Goal: Share content: Share content

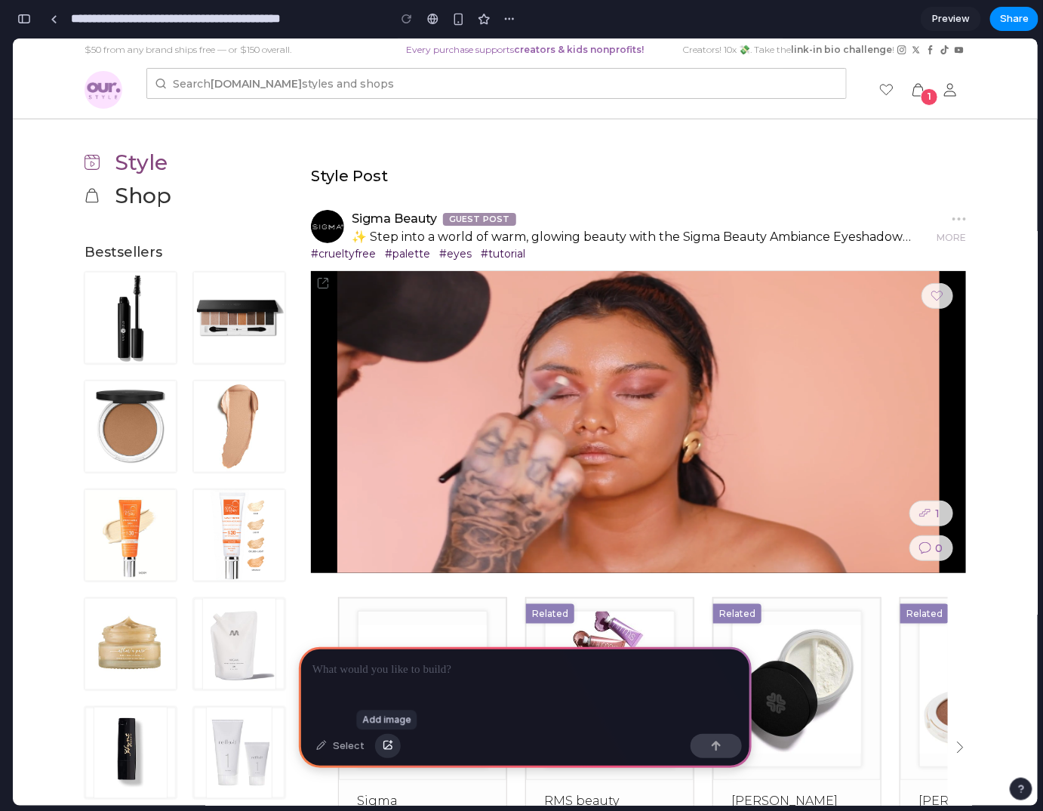
click at [380, 742] on button "button" at bounding box center [388, 746] width 26 height 24
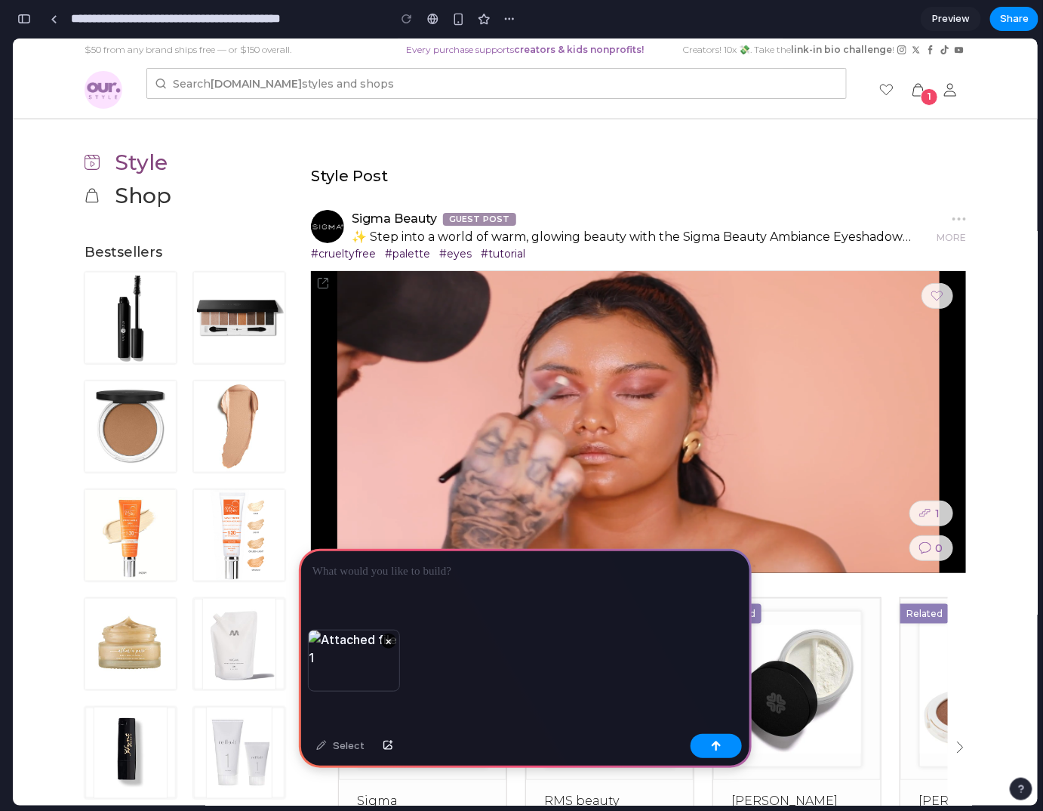
click at [326, 573] on p at bounding box center [525, 571] width 426 height 18
click at [457, 24] on div "button" at bounding box center [458, 19] width 13 height 13
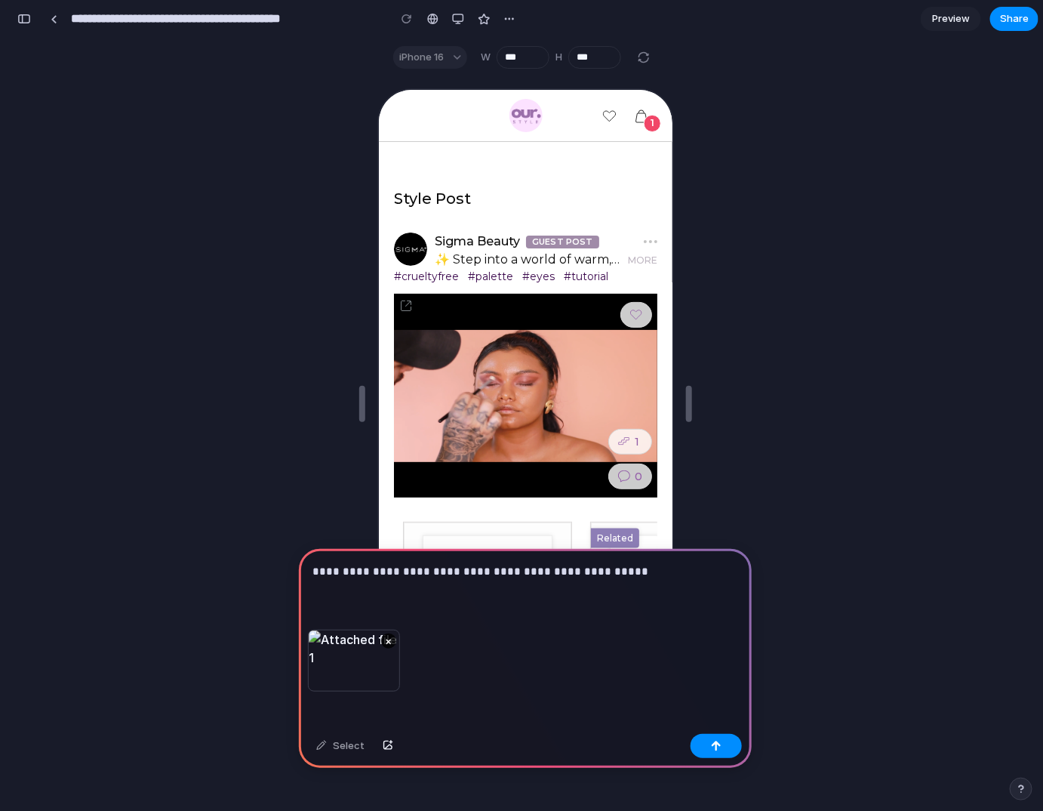
click at [617, 570] on p "**********" at bounding box center [522, 571] width 420 height 18
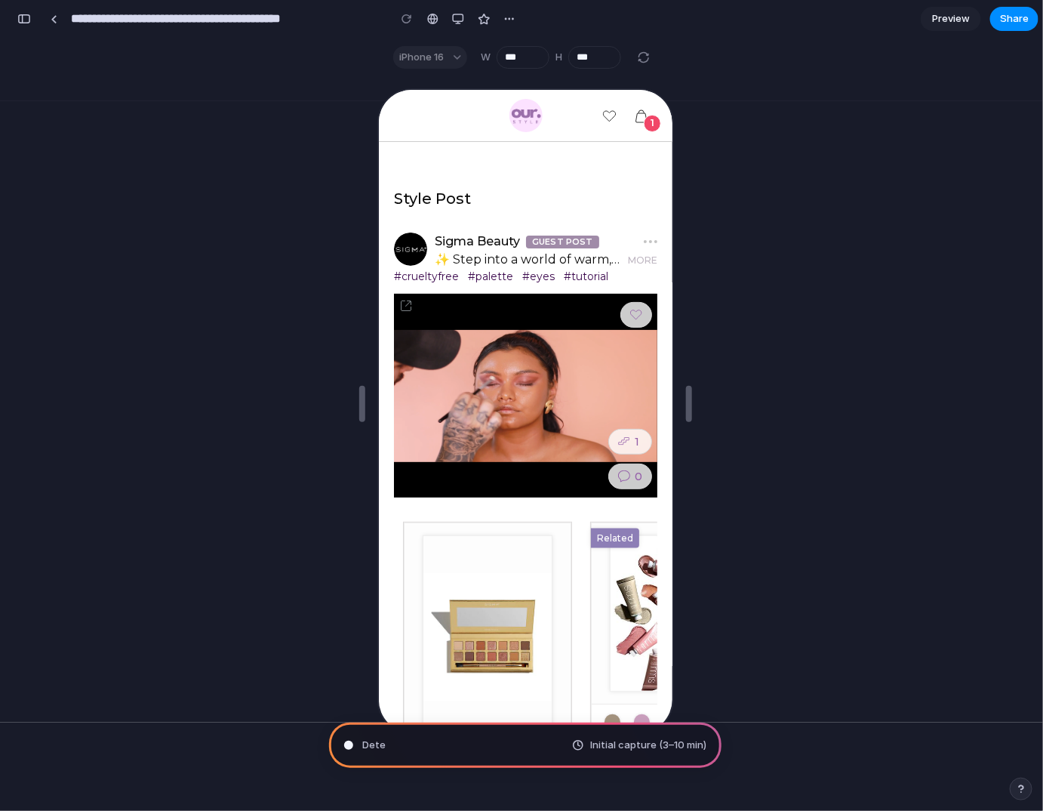
scroll to position [117, 0]
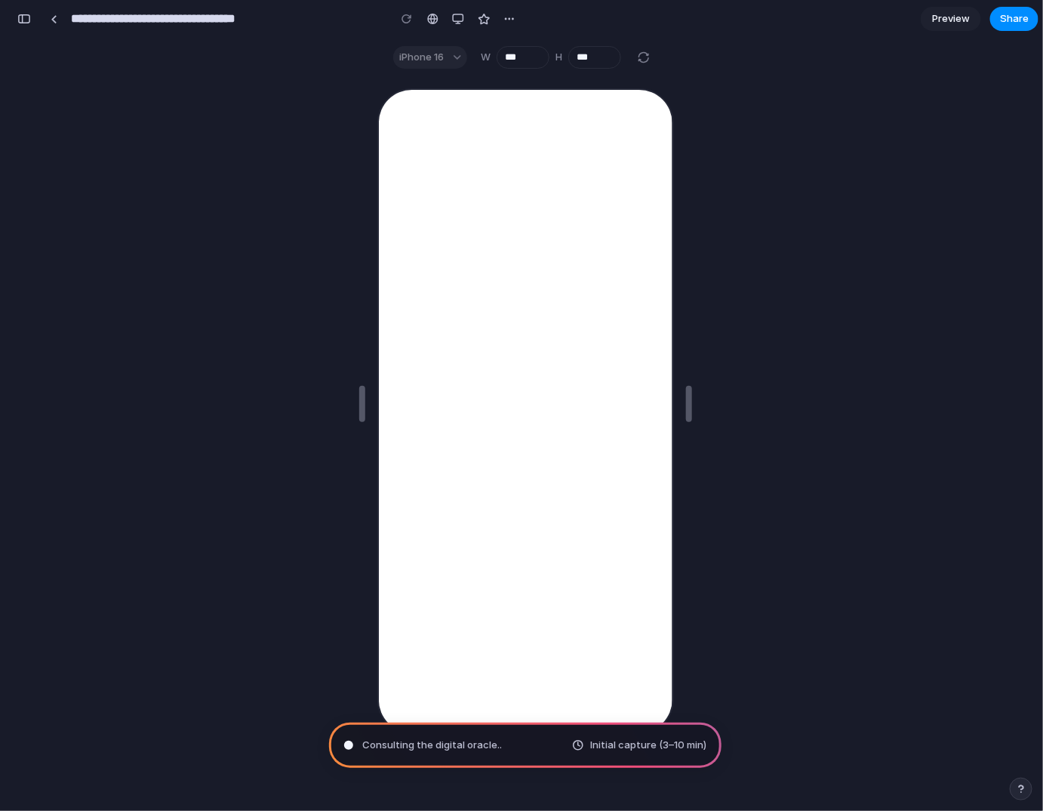
type input "**********"
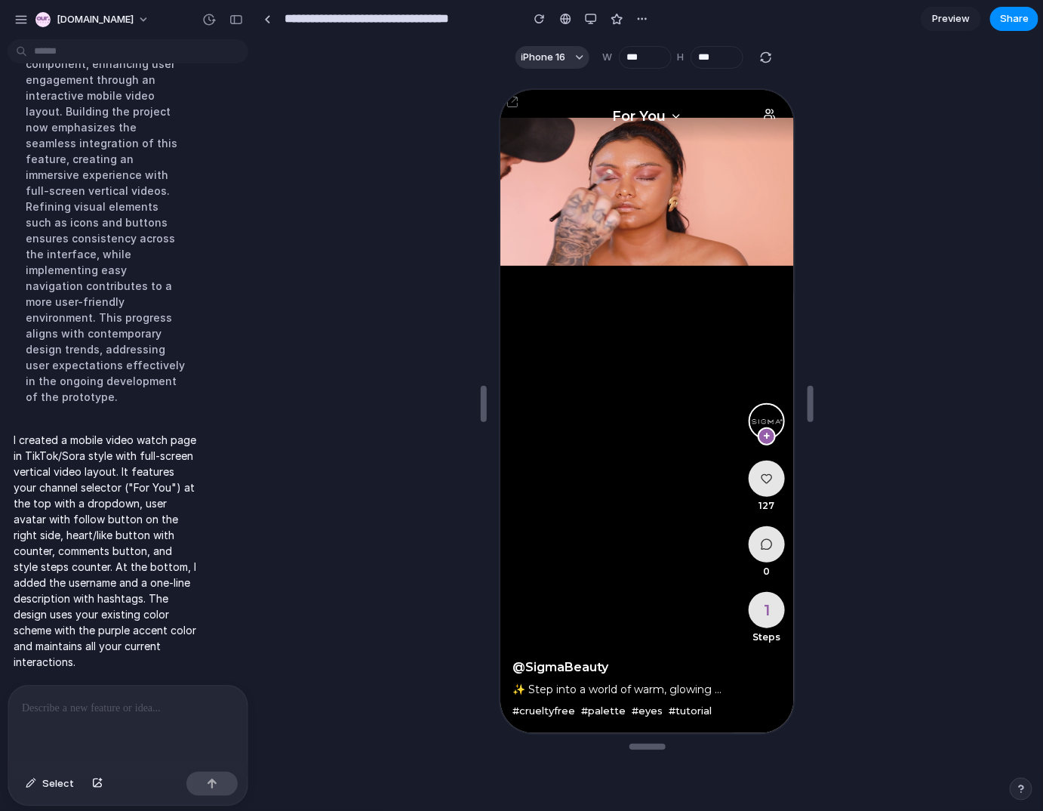
scroll to position [0, 0]
click at [125, 707] on p at bounding box center [128, 708] width 212 height 18
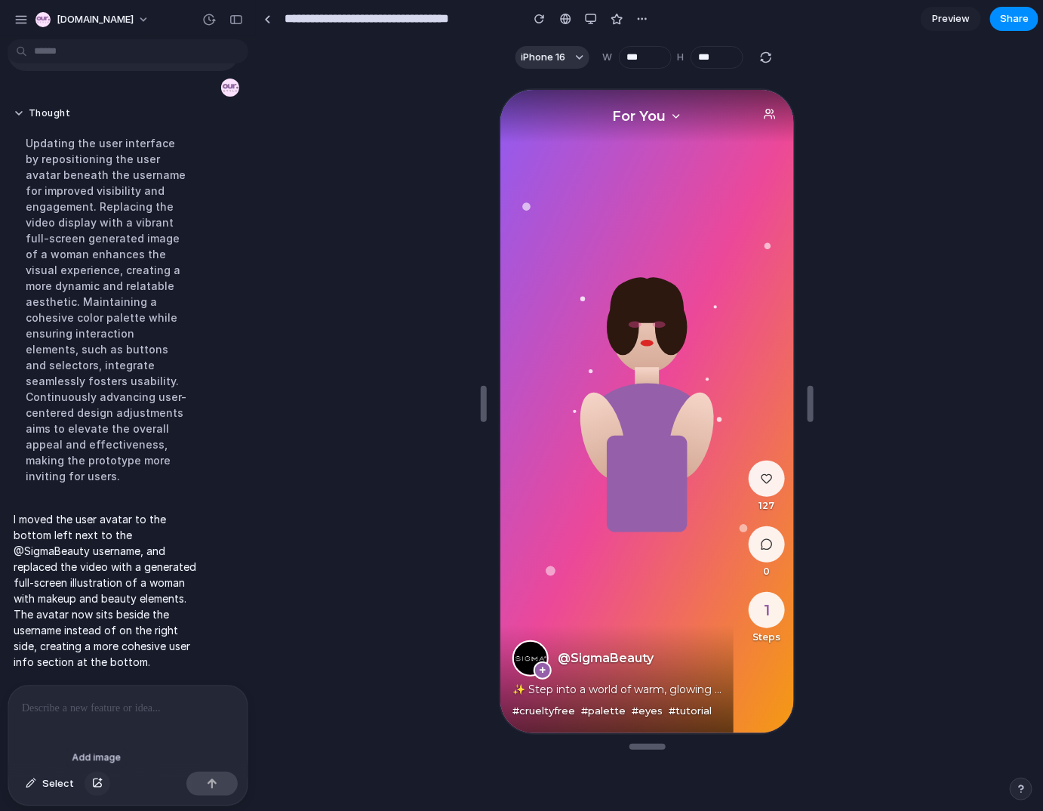
click at [100, 781] on div "button" at bounding box center [97, 783] width 11 height 9
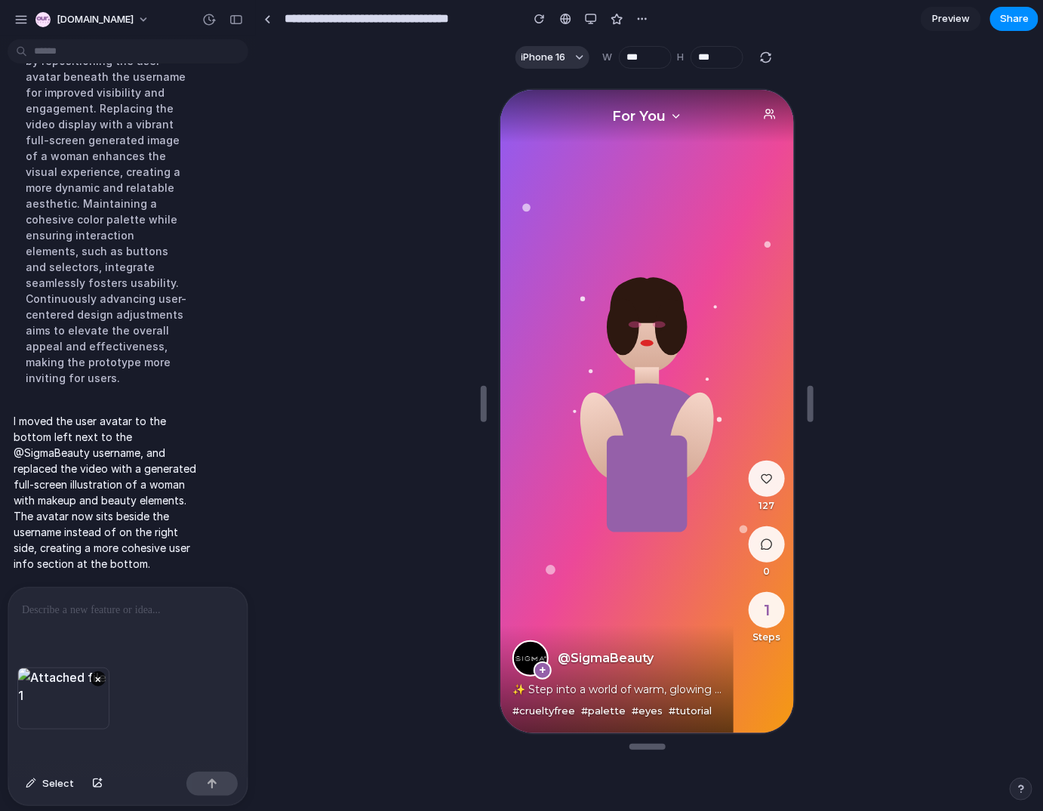
scroll to position [1155, 0]
click at [51, 609] on p at bounding box center [125, 610] width 207 height 18
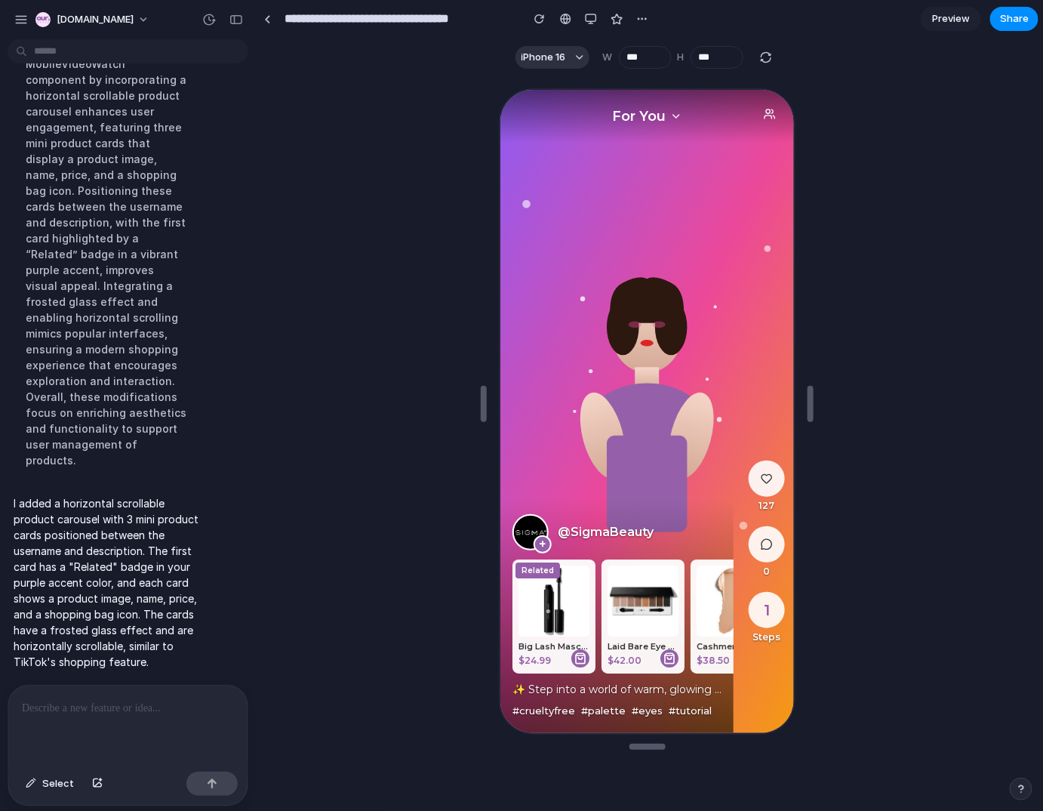
scroll to position [1615, 0]
click at [36, 702] on p at bounding box center [125, 708] width 207 height 18
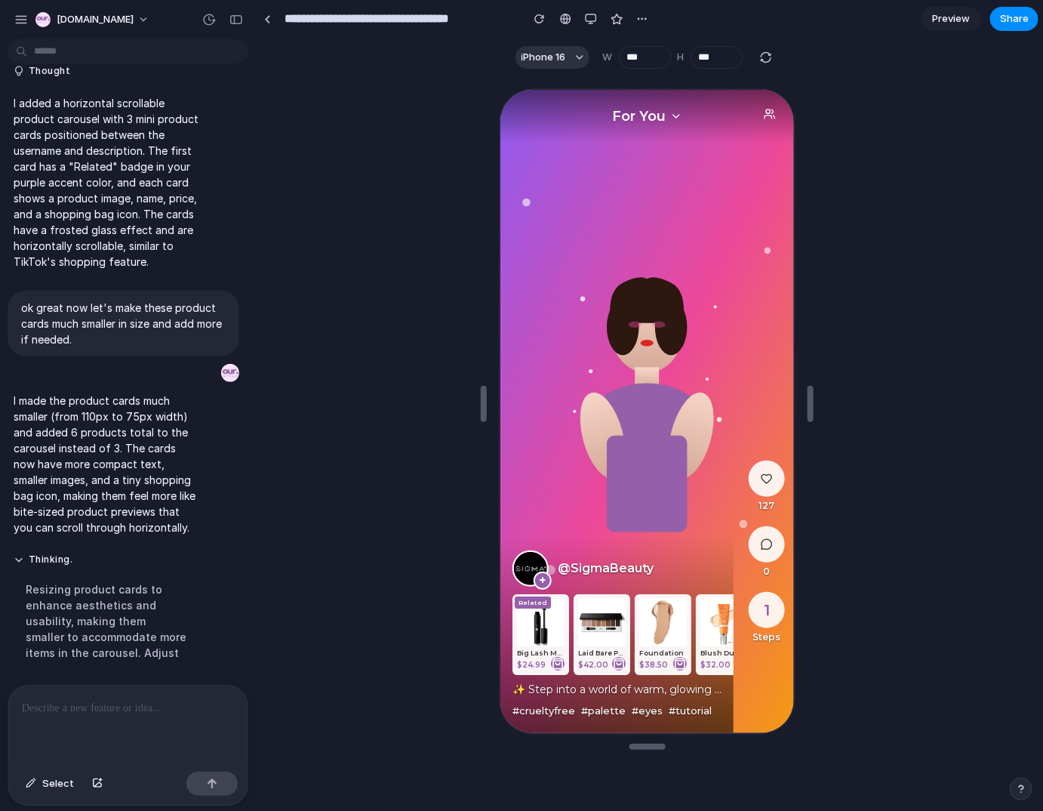
scroll to position [1593, 0]
click at [37, 700] on p at bounding box center [125, 708] width 207 height 18
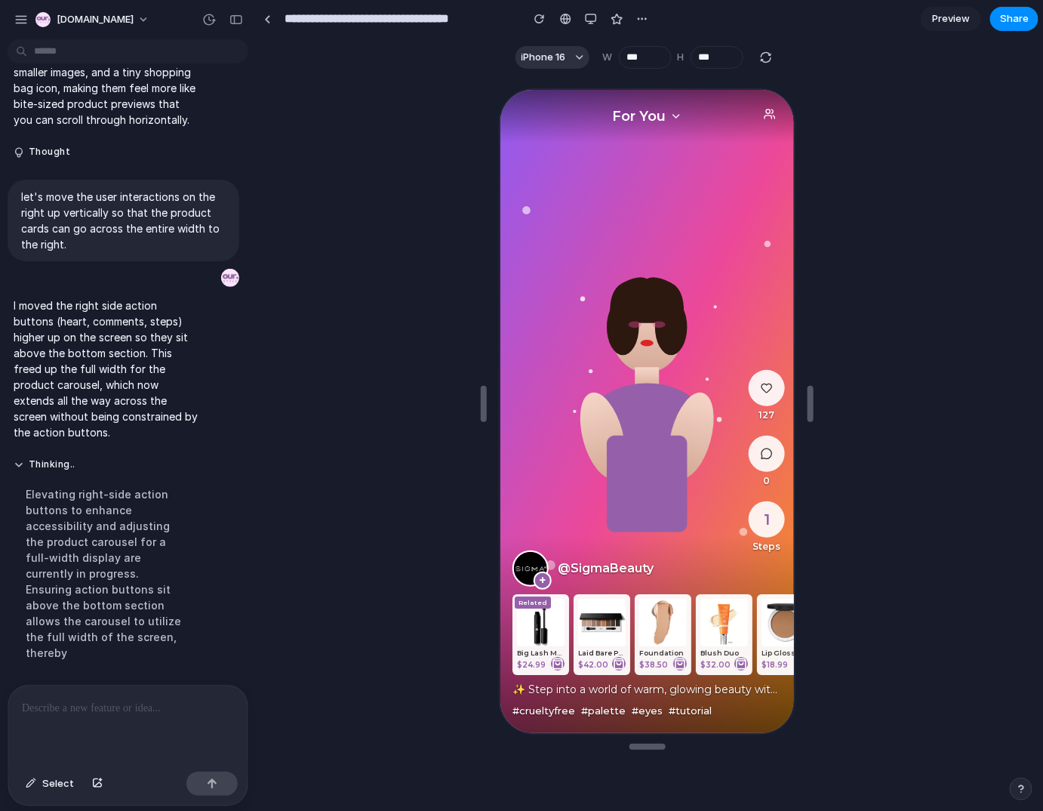
scroll to position [1985, 0]
click at [50, 701] on p at bounding box center [125, 708] width 207 height 18
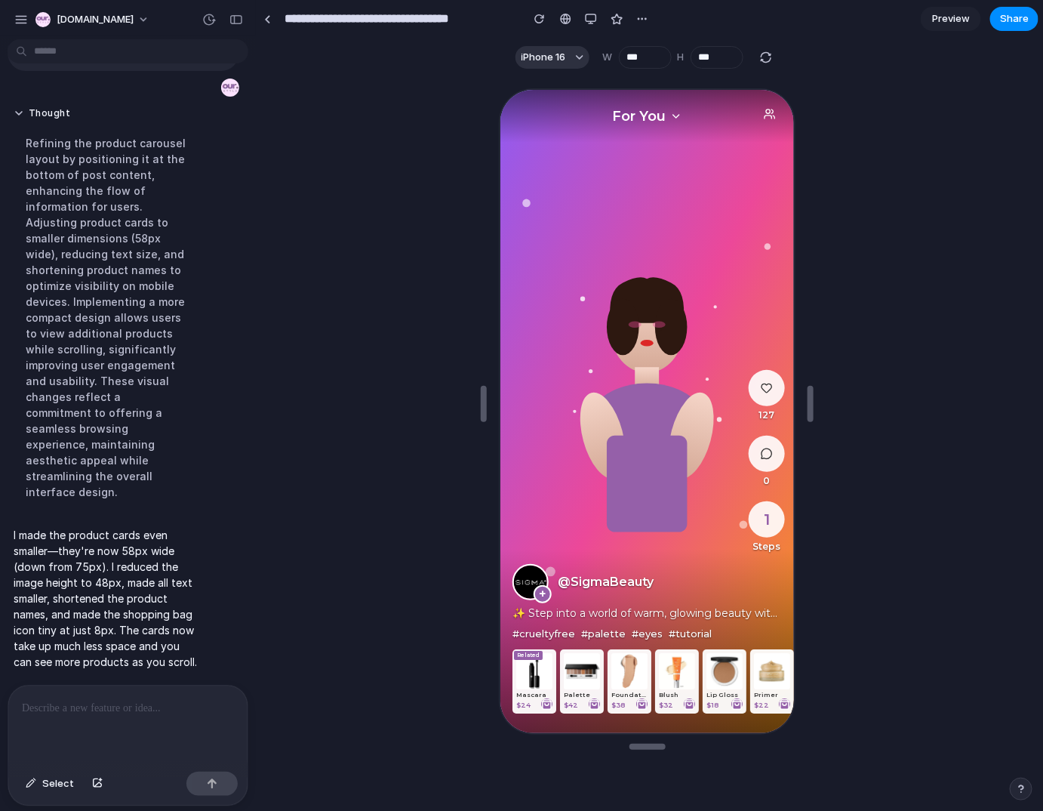
scroll to position [2784, 0]
click at [62, 712] on div at bounding box center [127, 725] width 239 height 80
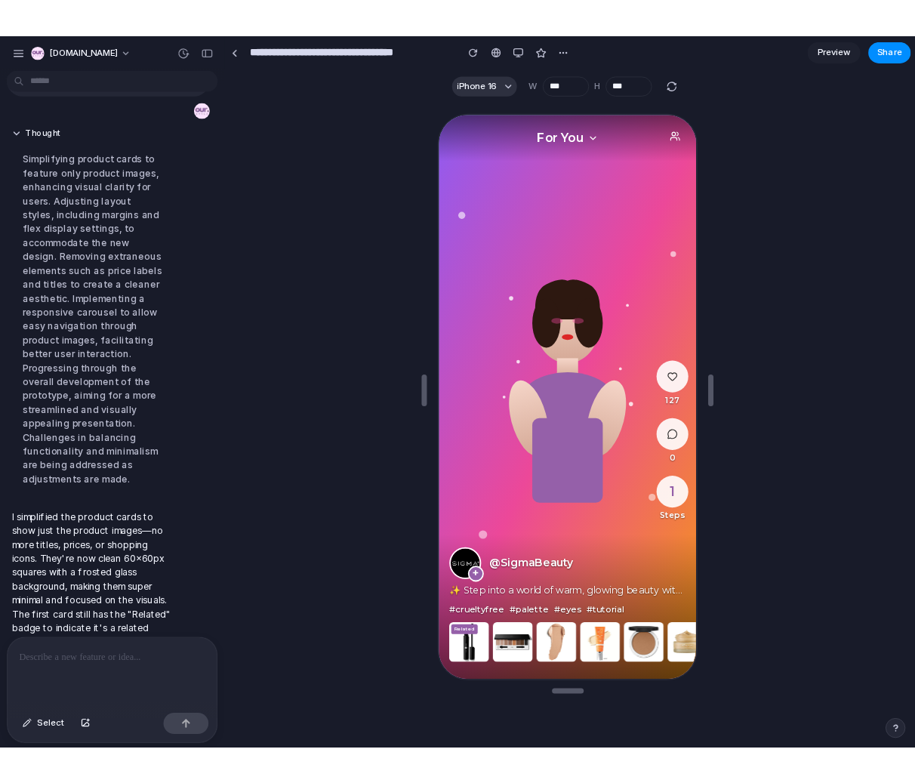
scroll to position [3129, 0]
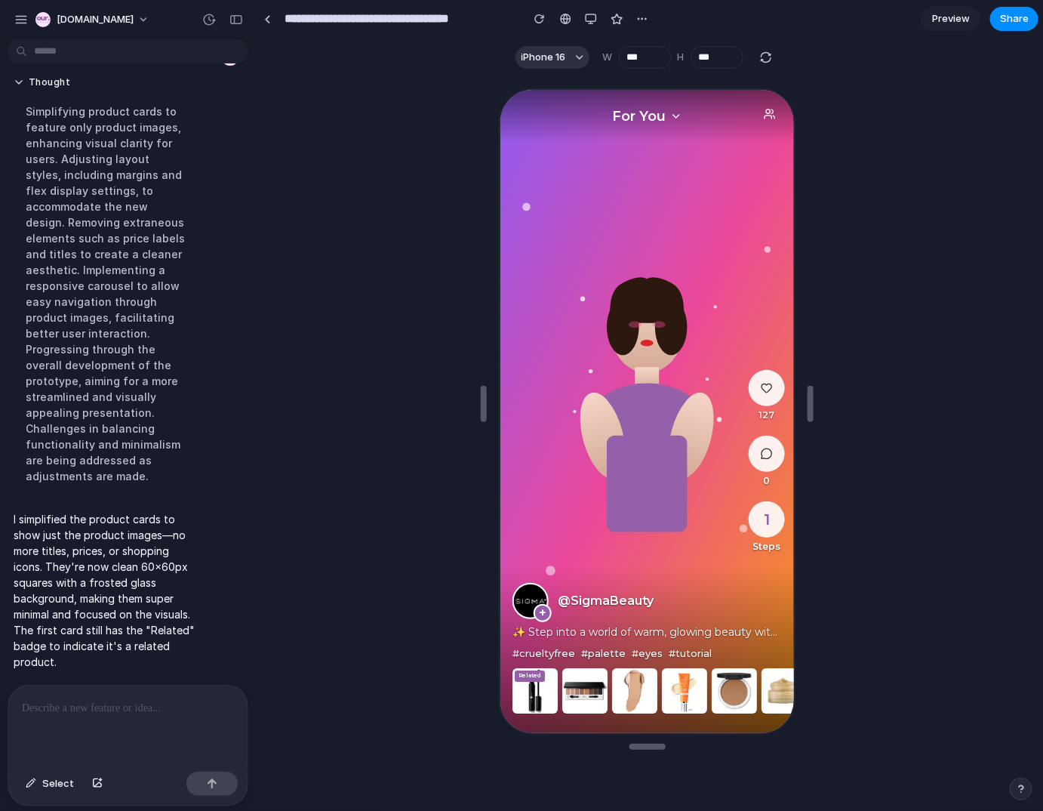
click at [47, 710] on p at bounding box center [125, 708] width 207 height 18
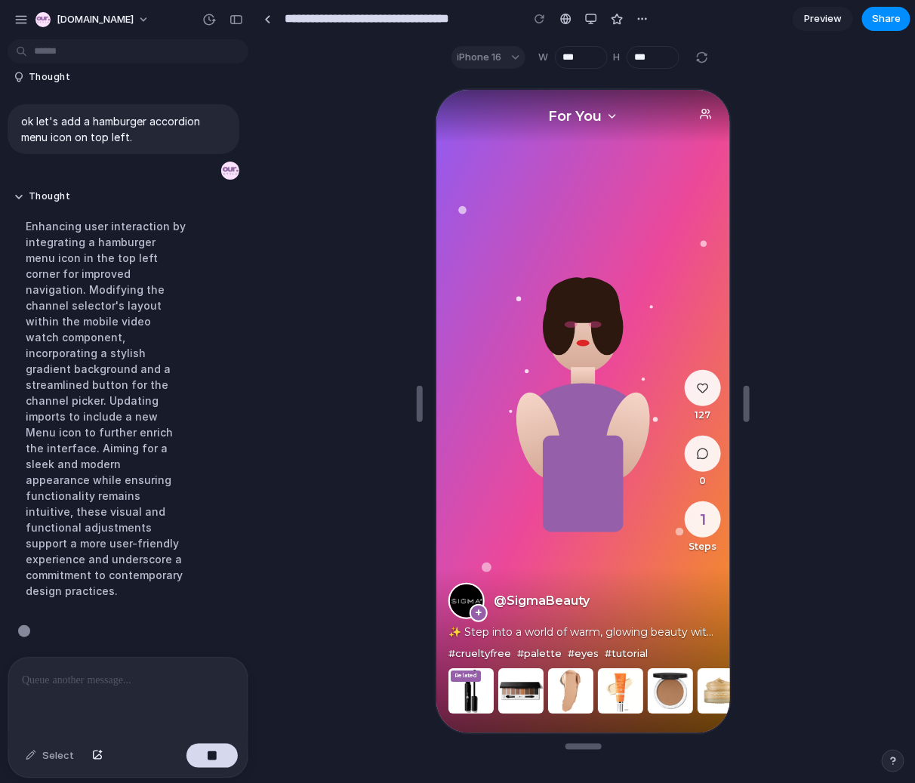
scroll to position [3278, 0]
drag, startPoint x: 580, startPoint y: 284, endPoint x: 580, endPoint y: -149, distance: 432.5
click at [580, 88] on html "For You 127 0 1 Steps + @SigmaBeauty ✨ Step into a world of warm, glowing beaut…" at bounding box center [581, 409] width 294 height 643
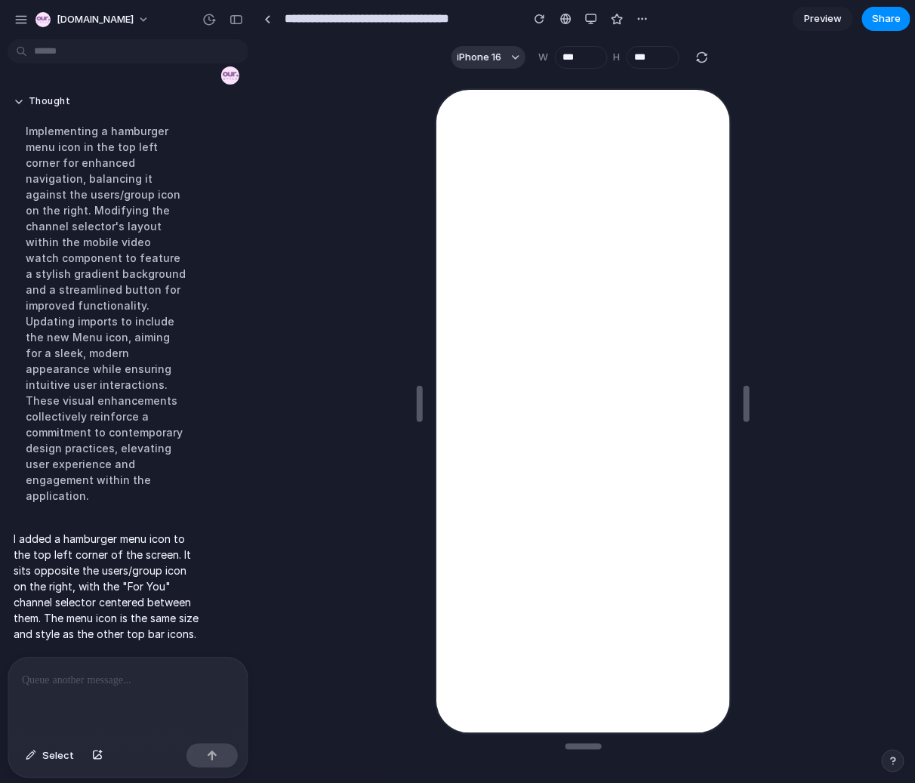
scroll to position [0, 0]
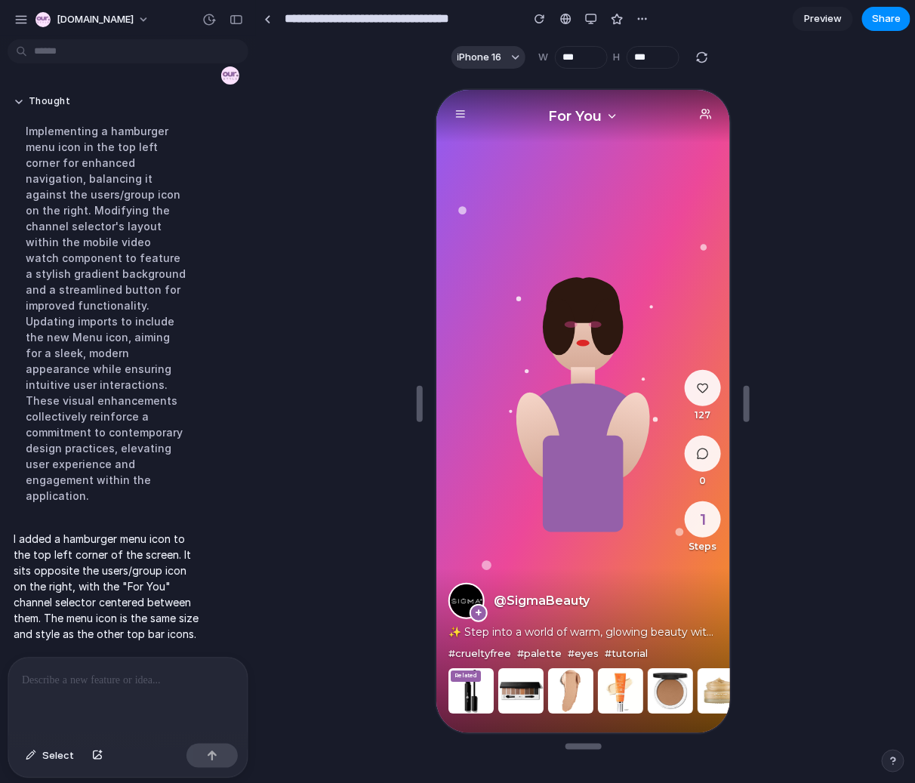
click at [157, 679] on p at bounding box center [125, 680] width 207 height 18
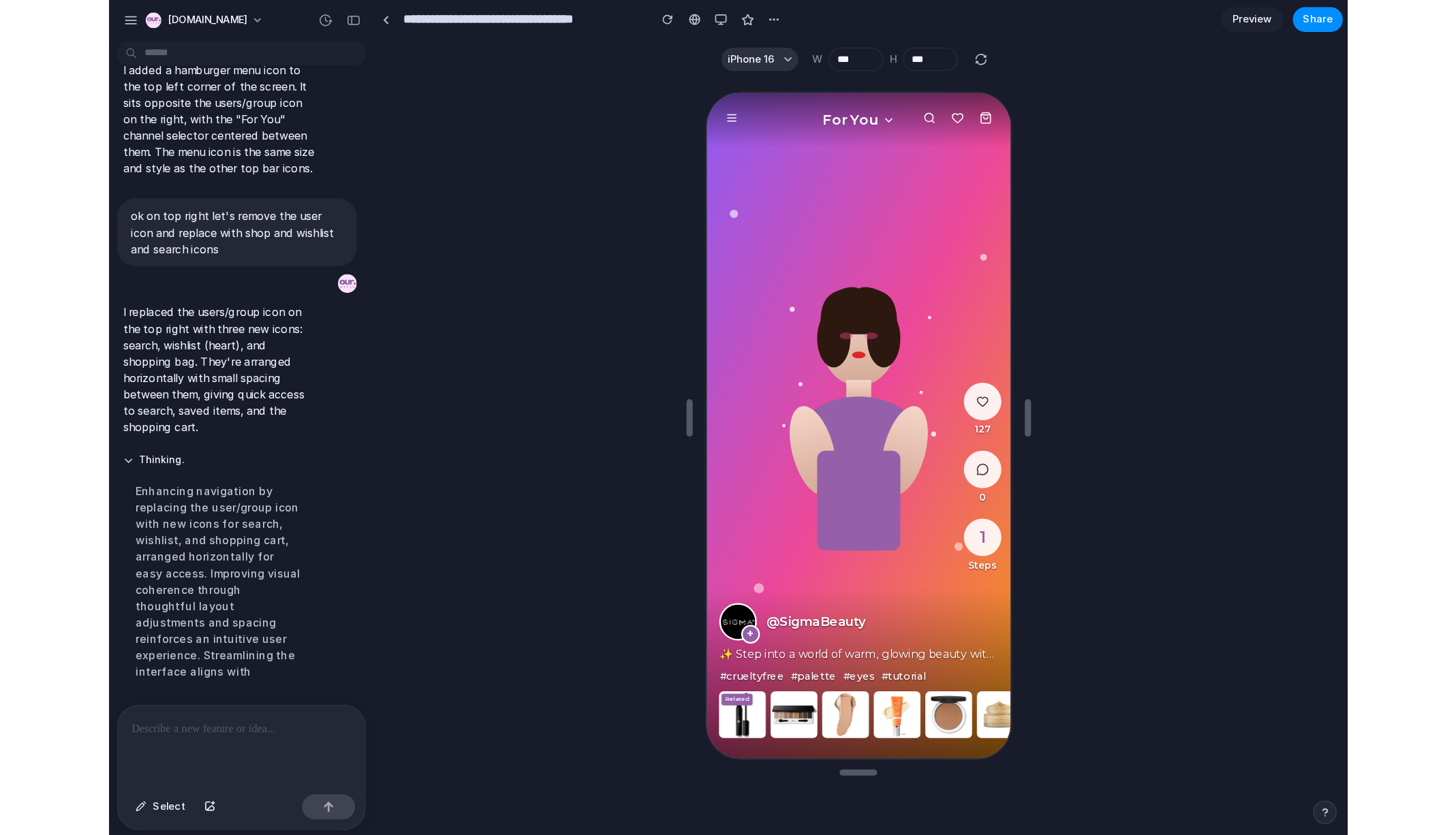
scroll to position [3134, 0]
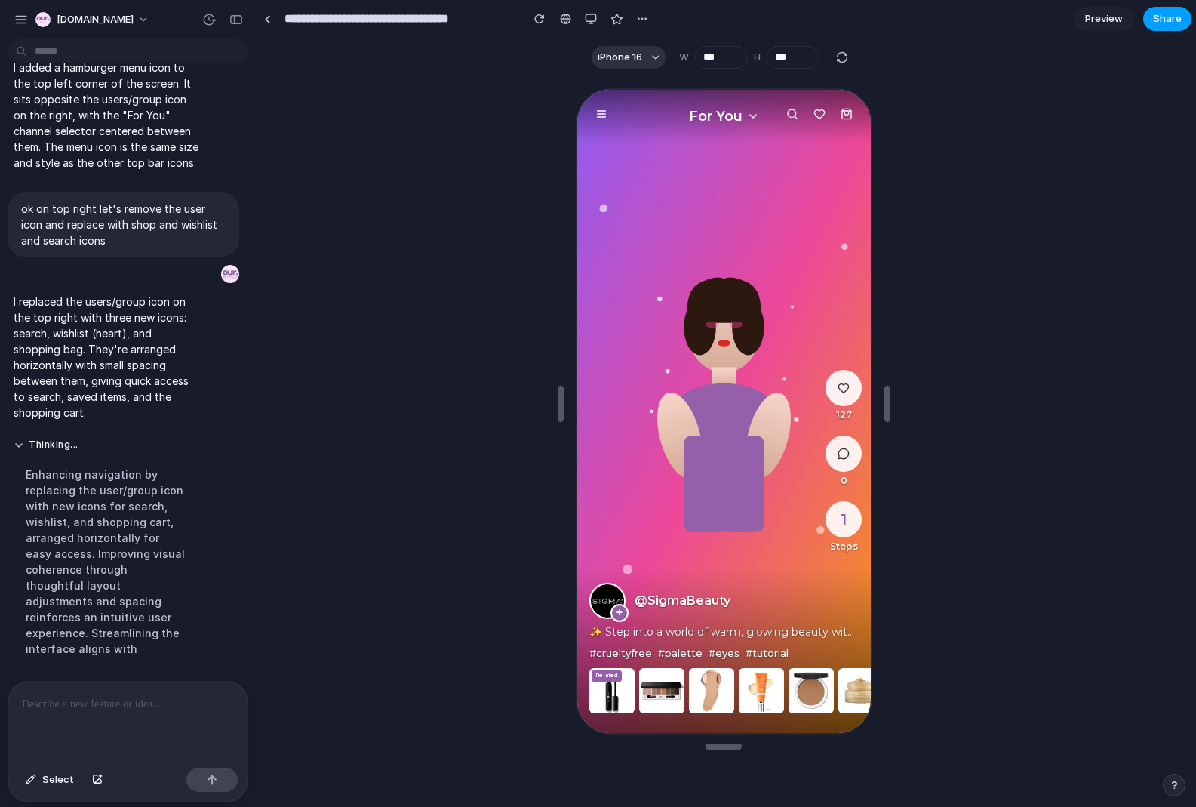
click at [1042, 16] on span "Share" at bounding box center [1167, 18] width 29 height 15
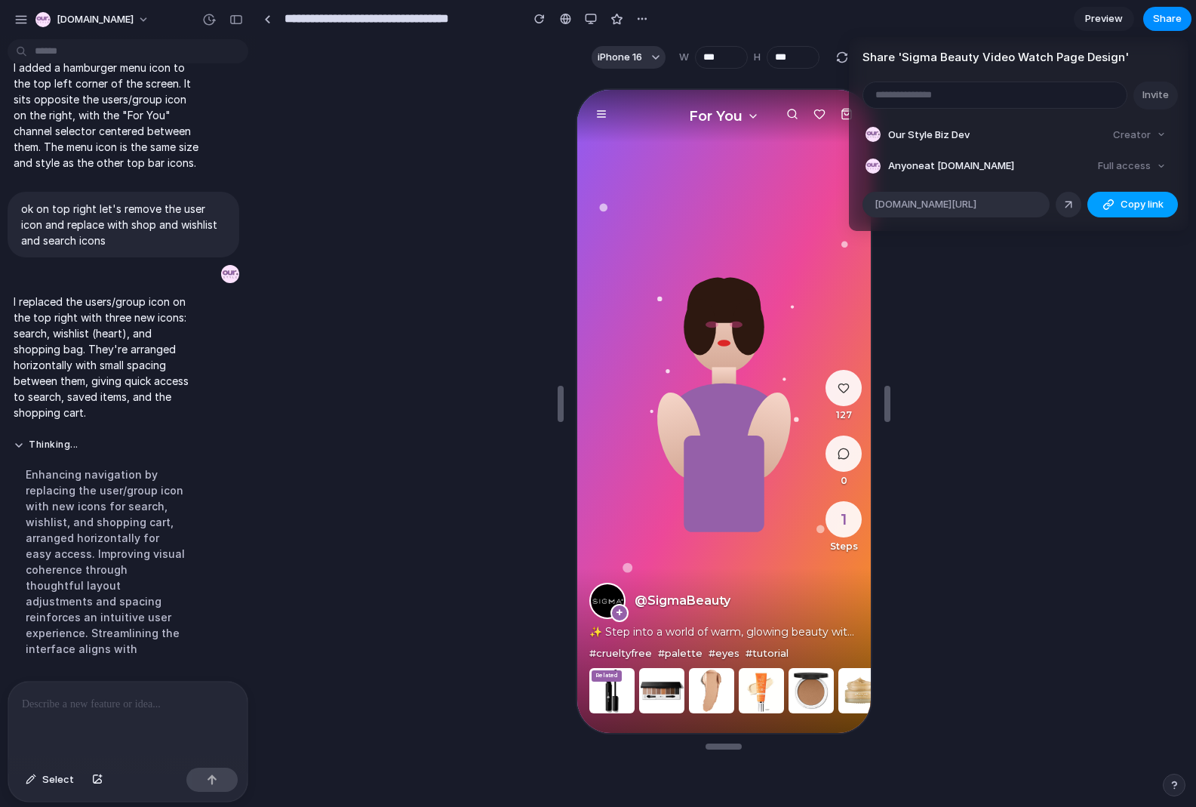
click at [1042, 195] on button "Copy link" at bounding box center [1133, 205] width 91 height 26
click at [588, 15] on div "Share ' Sigma Beauty Video Watch Page Design ' Invite Our Style Biz Dev Creator…" at bounding box center [598, 403] width 1196 height 807
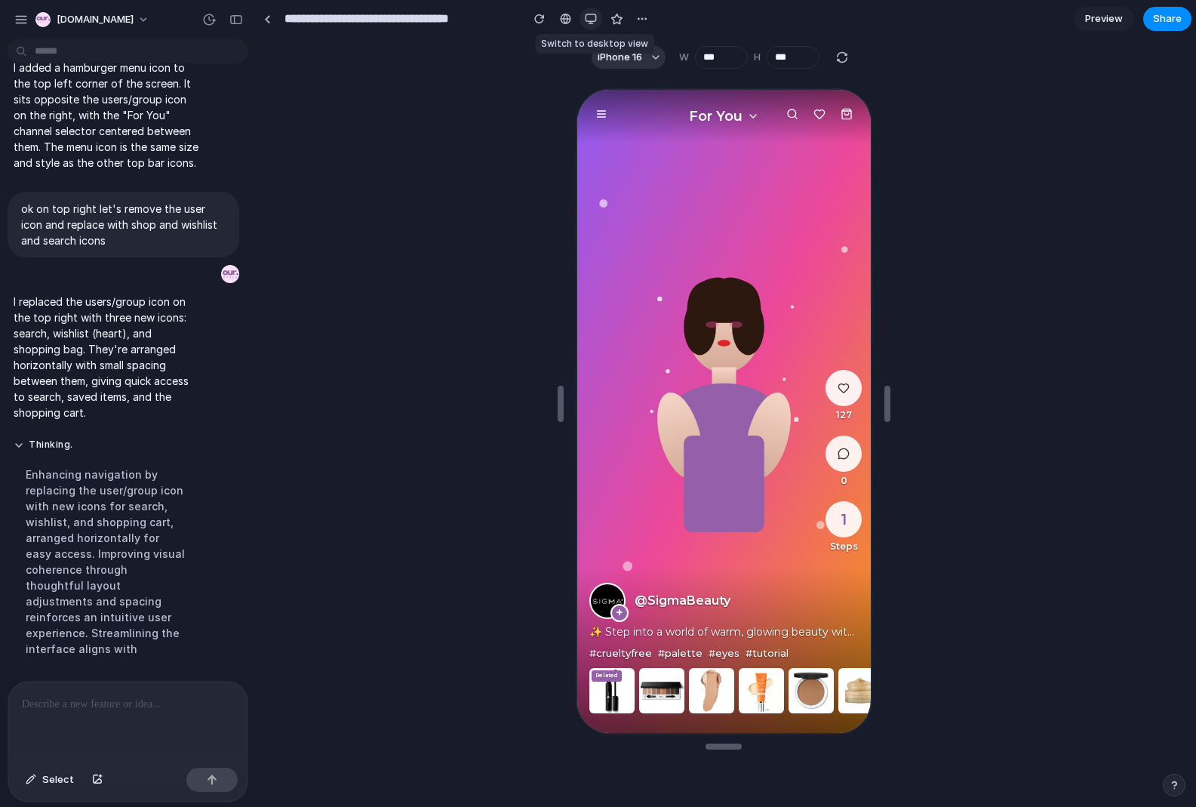
click at [589, 17] on div "button" at bounding box center [591, 19] width 12 height 12
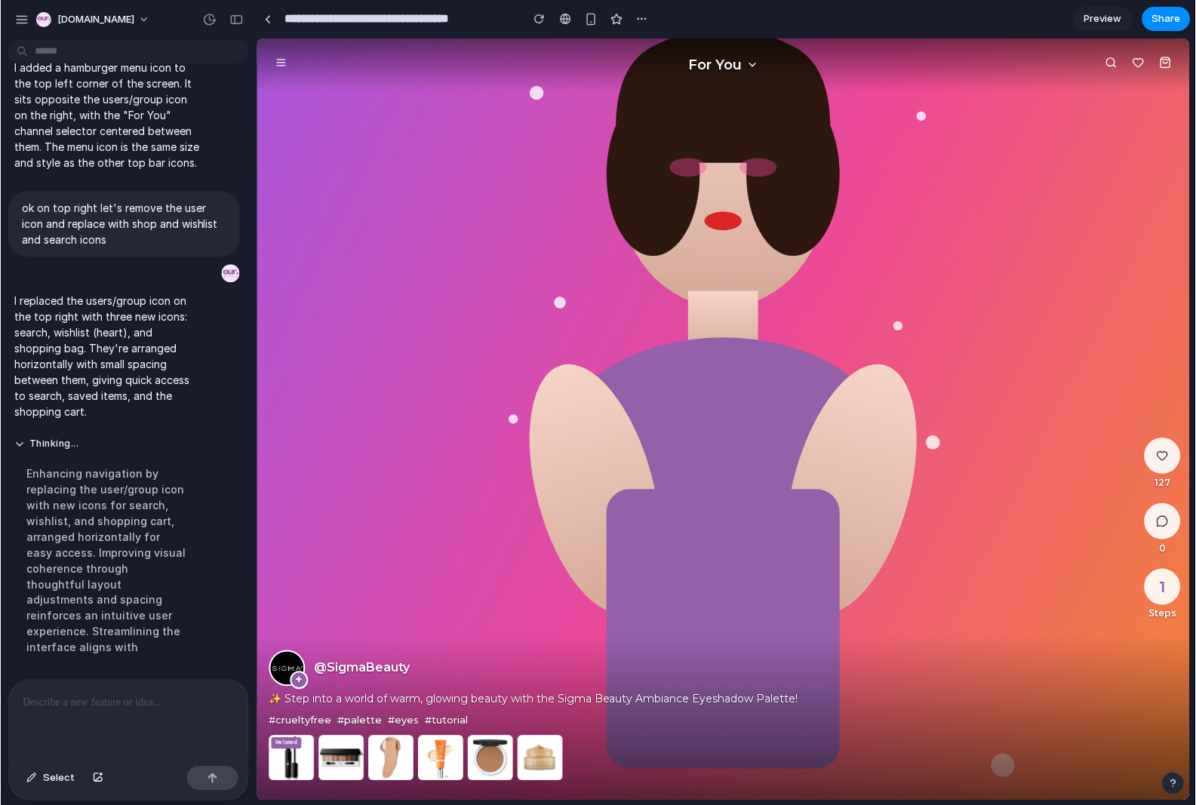
scroll to position [3473, 0]
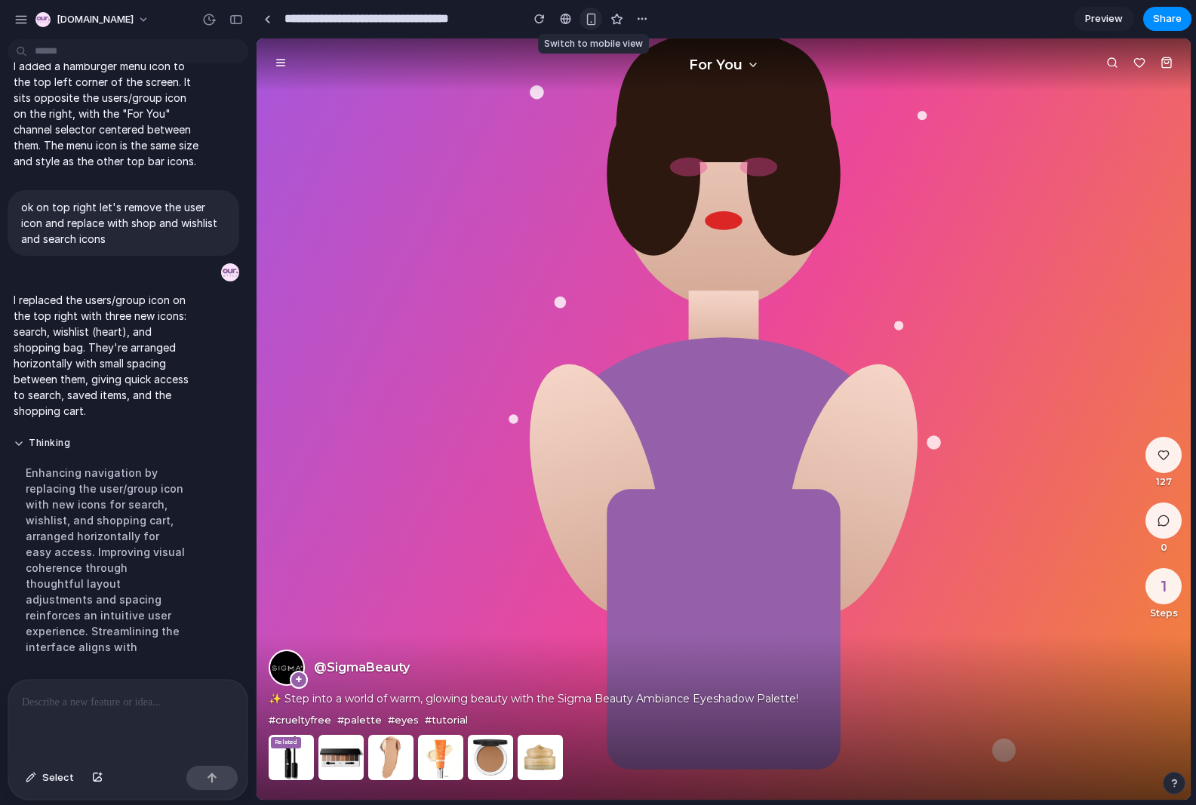
click at [593, 21] on div "button" at bounding box center [591, 19] width 13 height 13
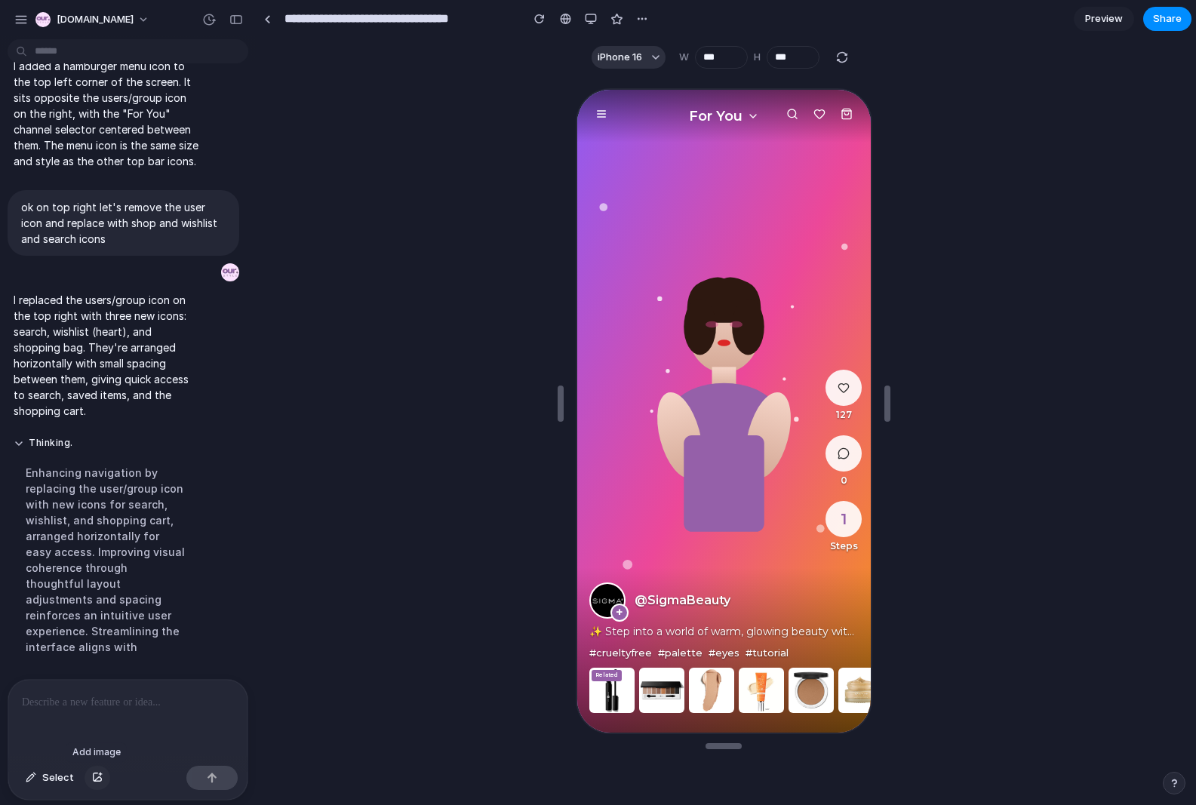
click at [88, 779] on button "button" at bounding box center [98, 778] width 26 height 24
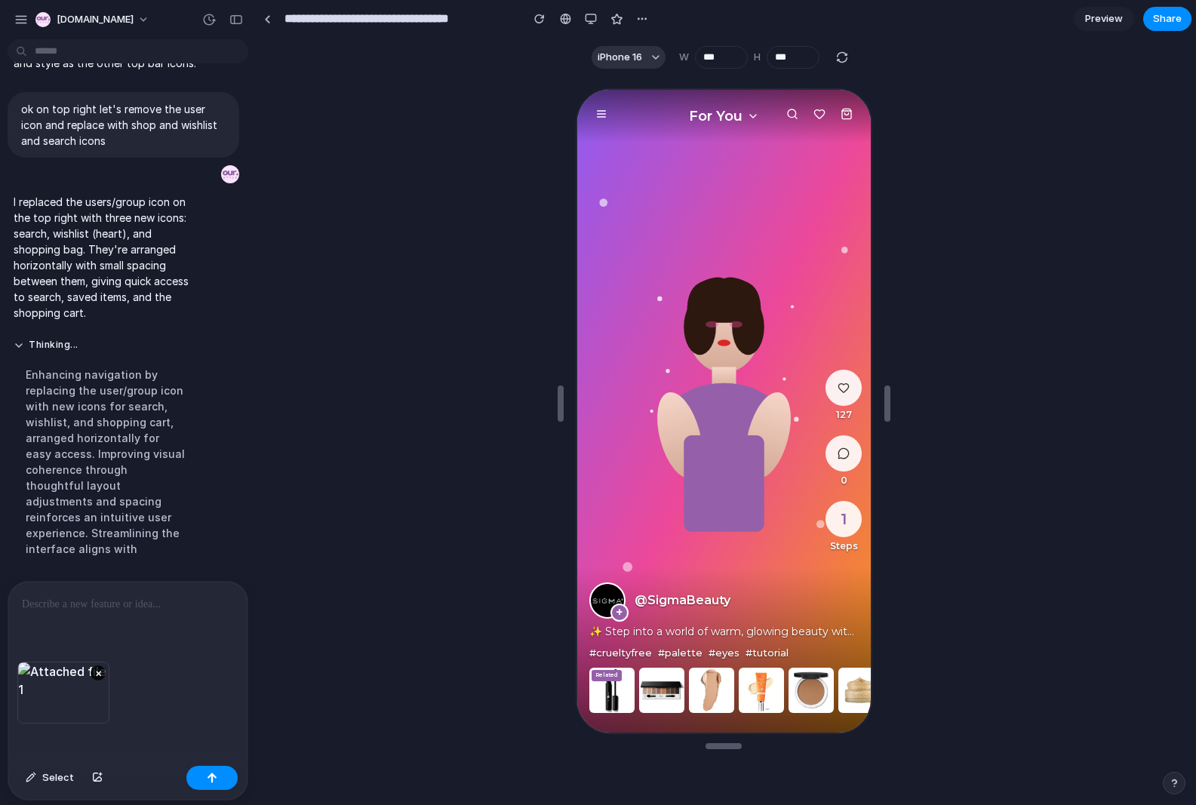
click at [76, 600] on p at bounding box center [125, 605] width 207 height 18
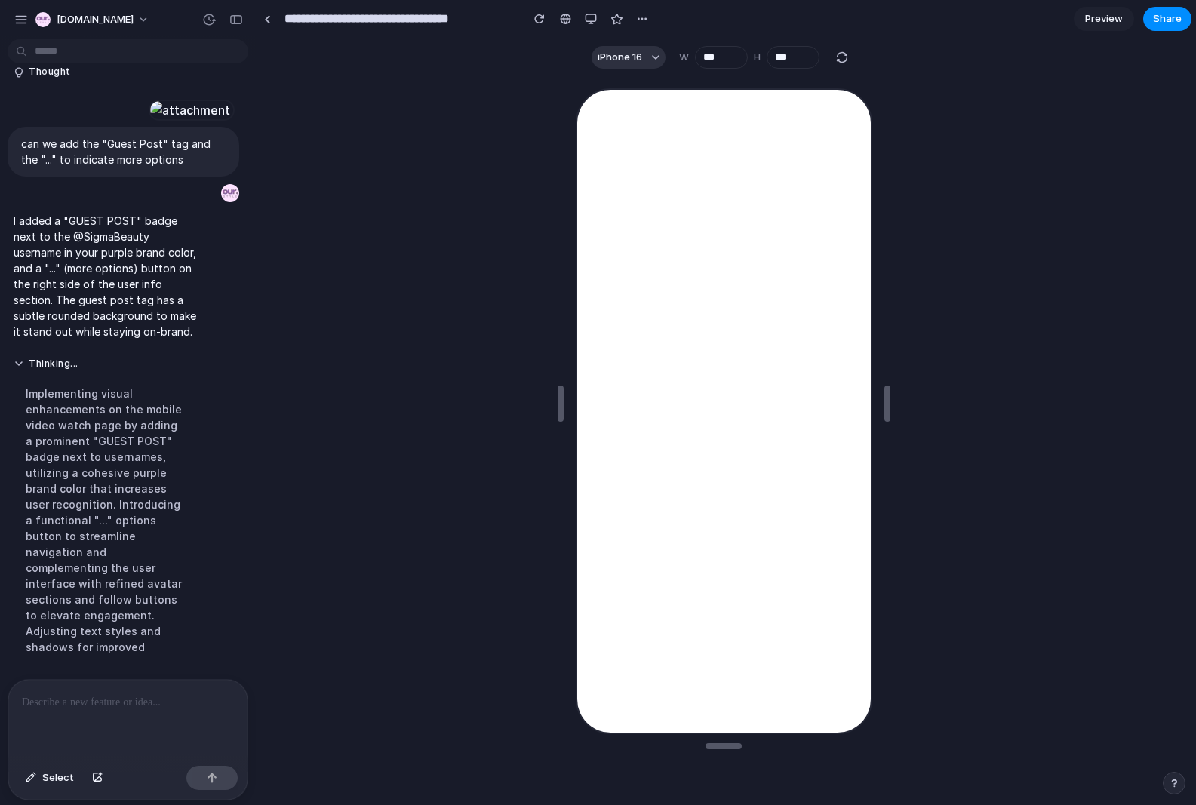
scroll to position [0, 0]
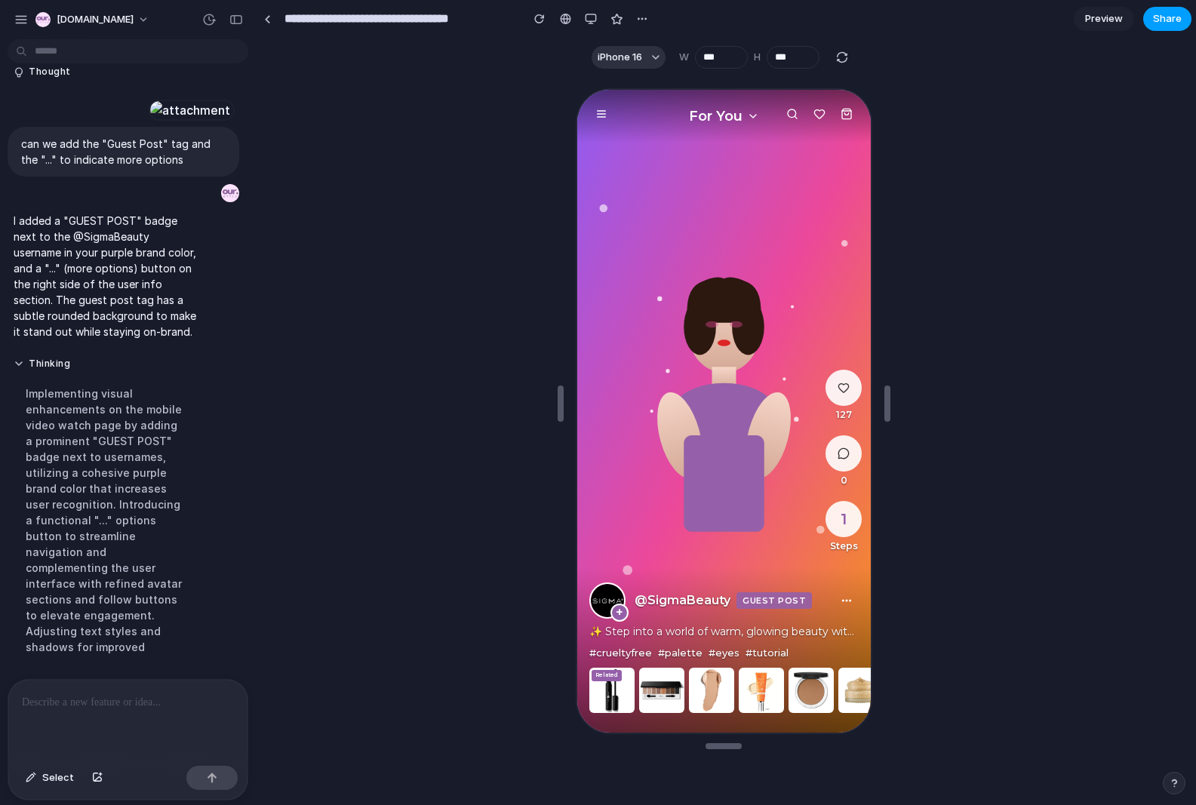
click at [1042, 22] on span "Share" at bounding box center [1167, 18] width 29 height 15
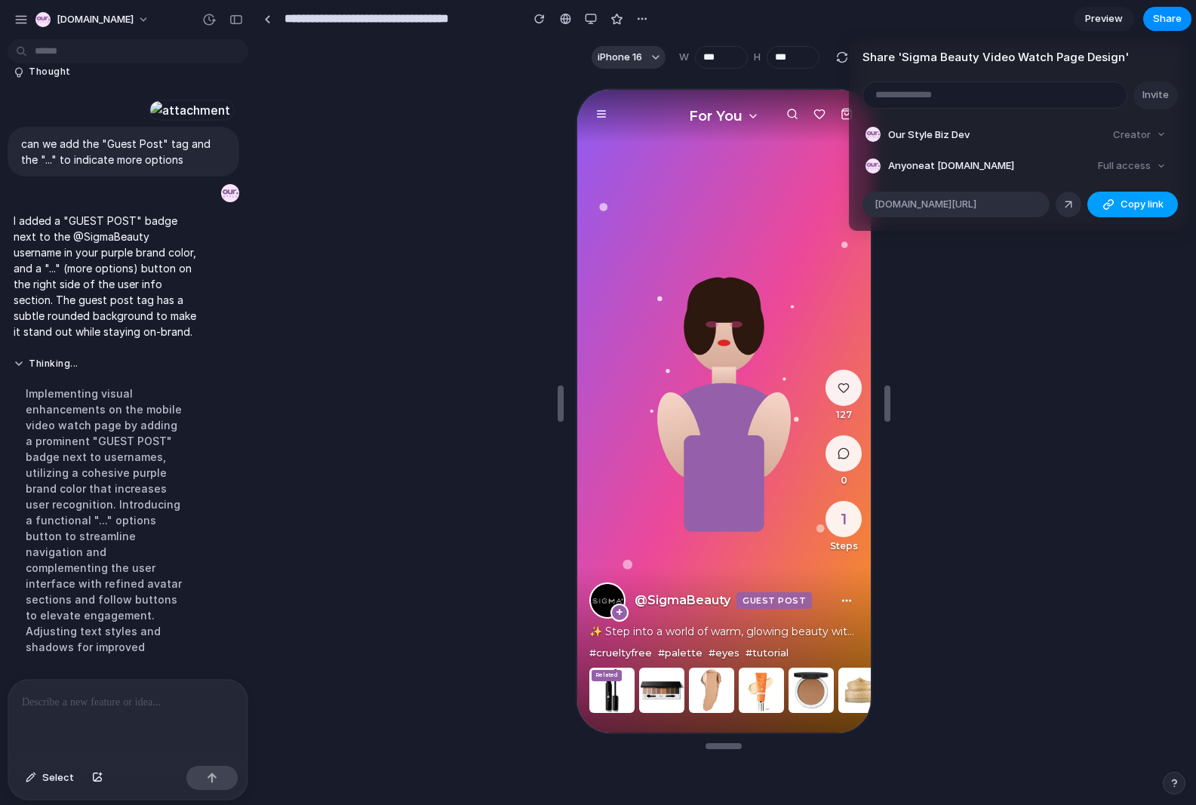
click at [1042, 200] on span "Copy link" at bounding box center [1142, 204] width 43 height 15
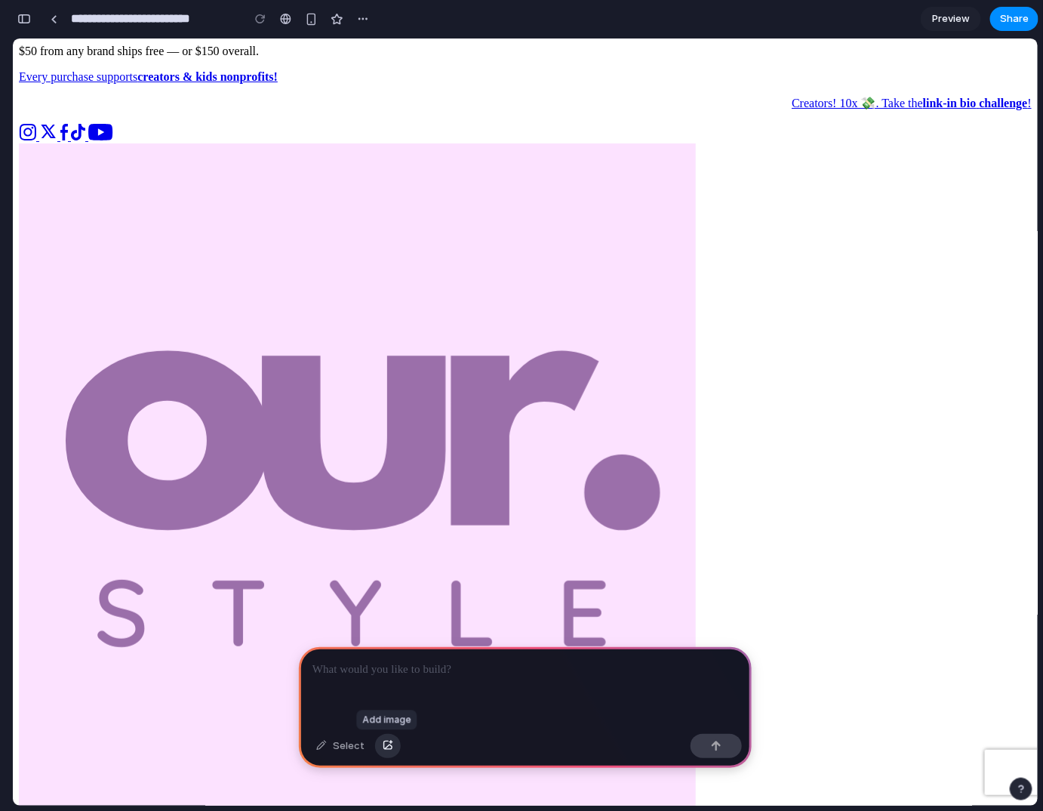
click at [389, 741] on div "button" at bounding box center [388, 745] width 11 height 9
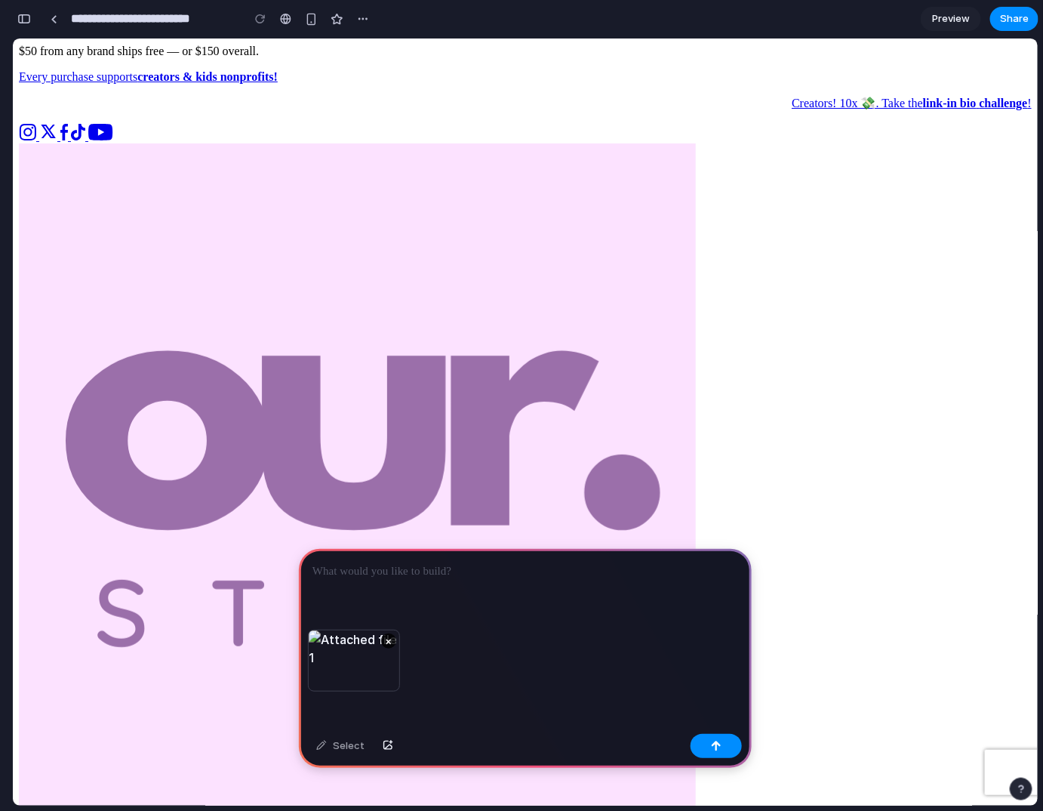
click at [357, 576] on div at bounding box center [525, 589] width 453 height 81
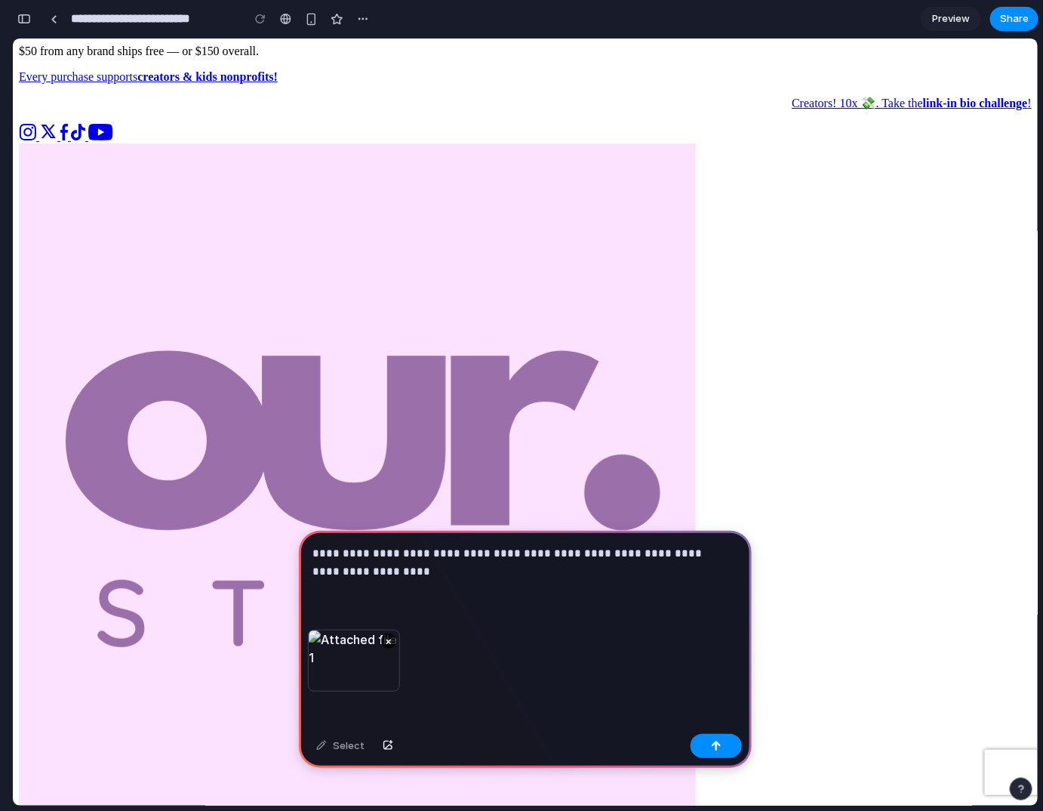
click at [393, 552] on p "**********" at bounding box center [522, 562] width 420 height 36
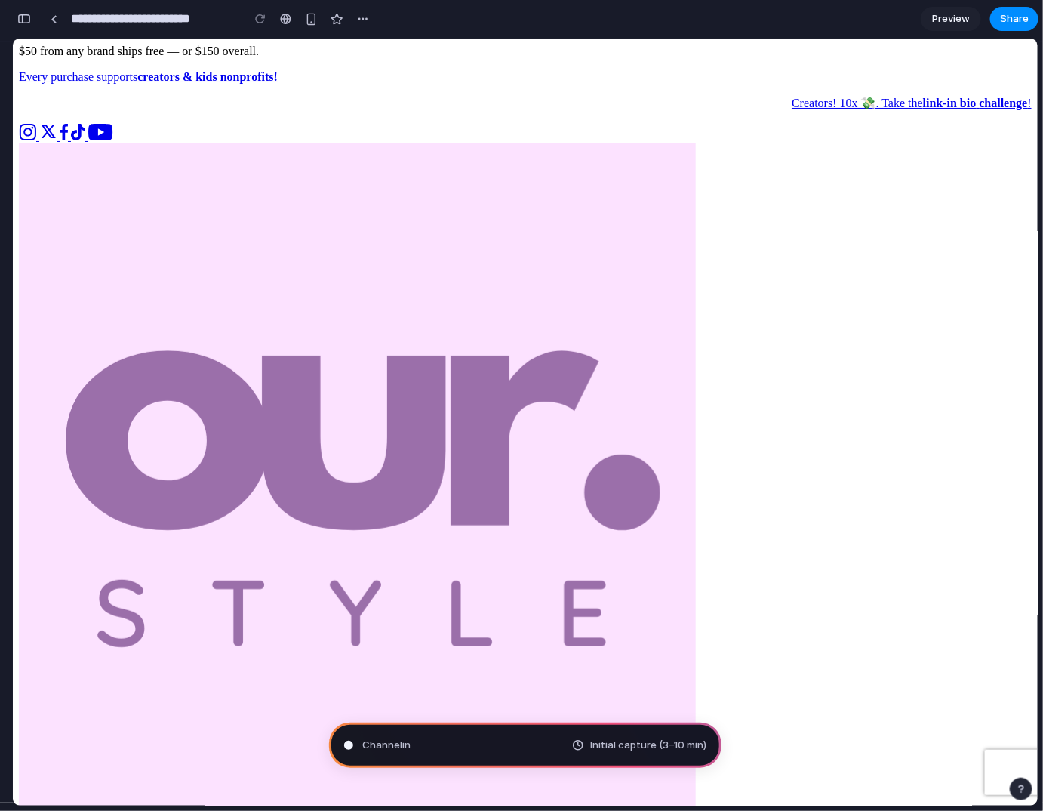
type input "**********"
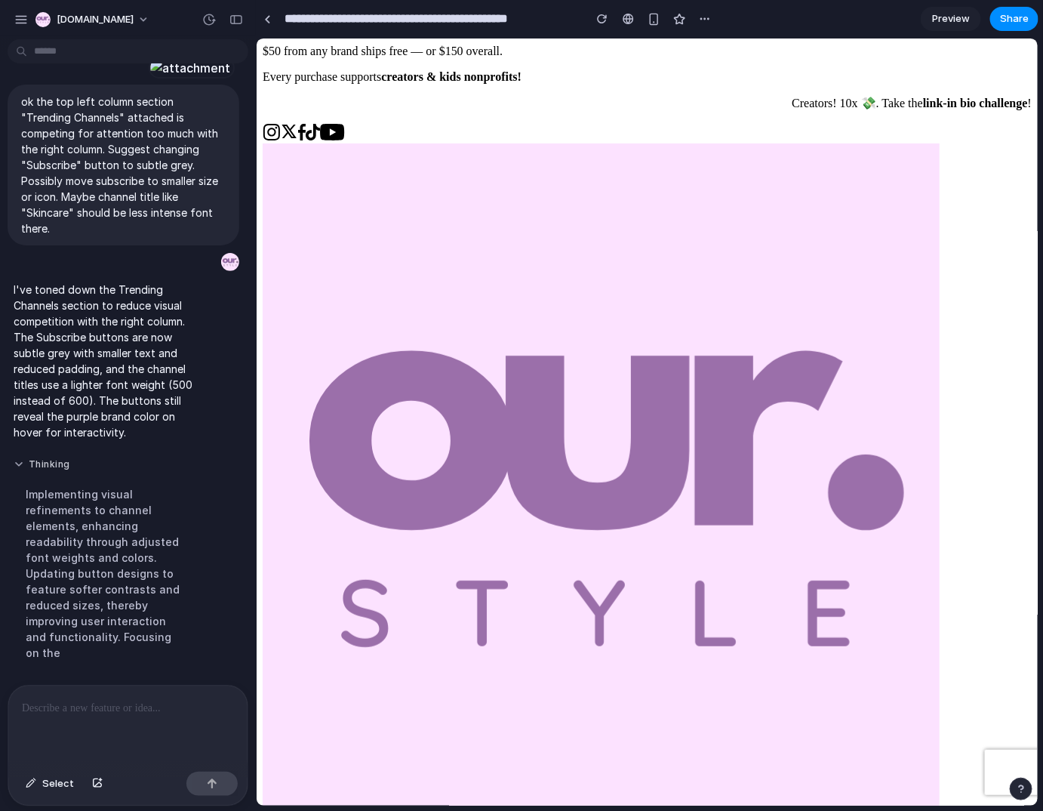
scroll to position [333, 0]
click at [41, 711] on div at bounding box center [127, 725] width 239 height 80
click at [657, 17] on div "button" at bounding box center [654, 19] width 13 height 13
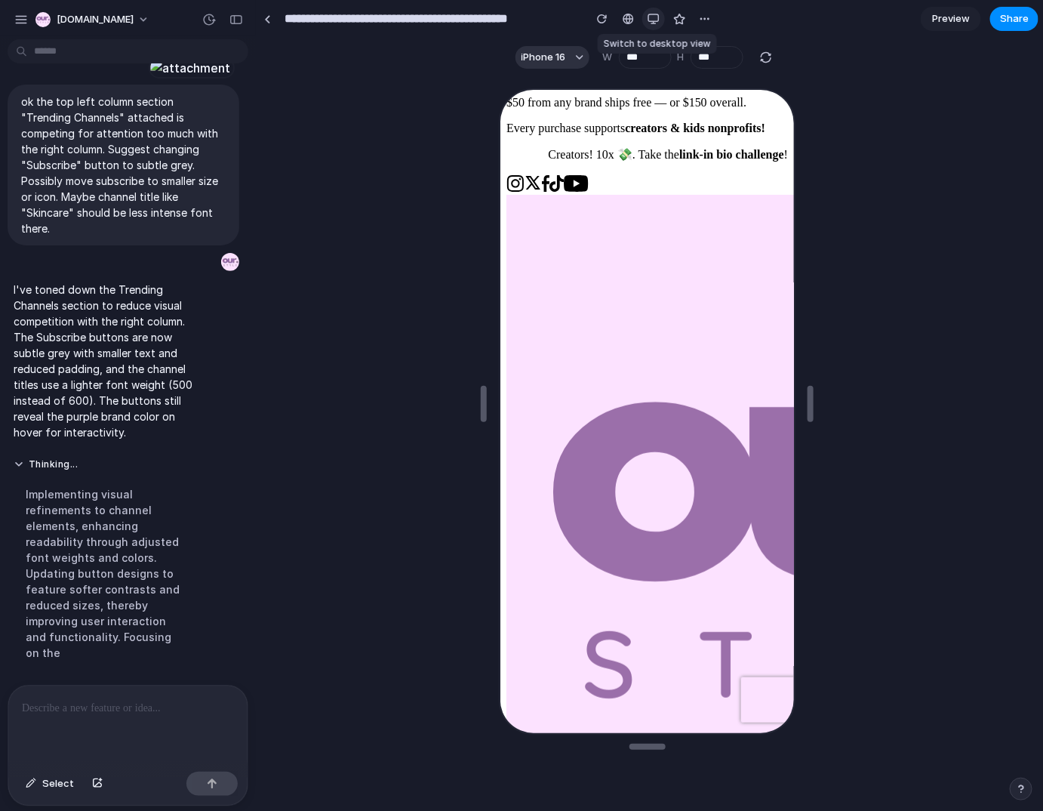
click at [650, 18] on div "button" at bounding box center [654, 19] width 12 height 12
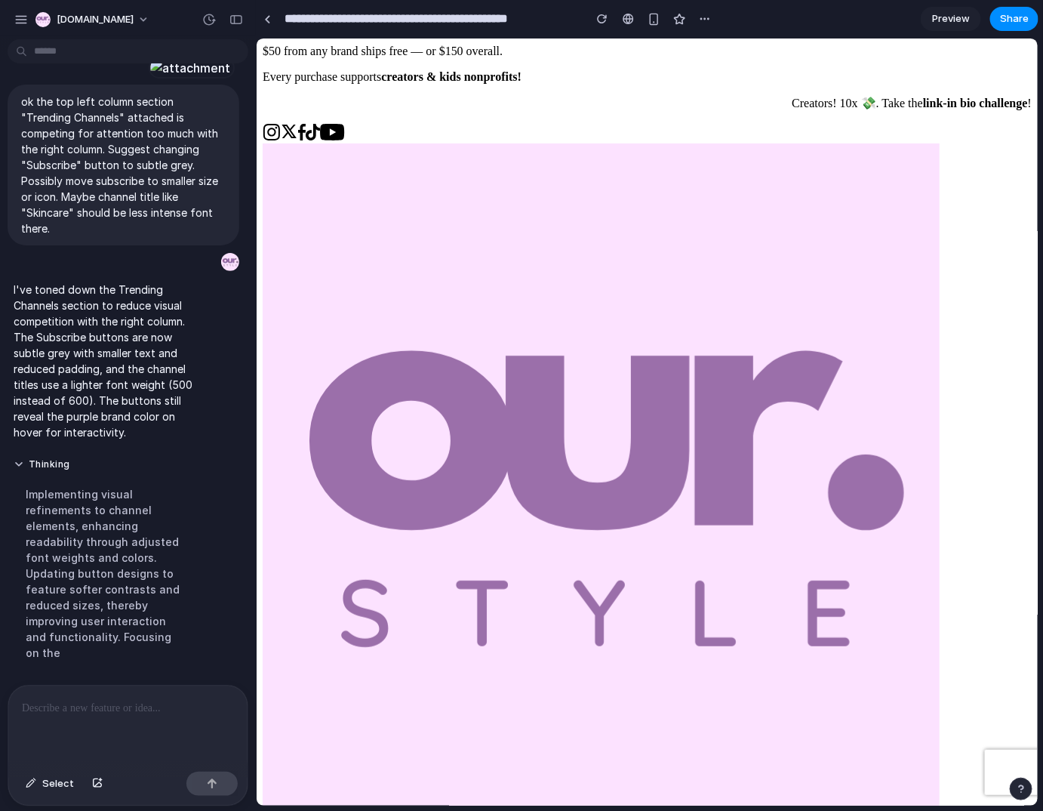
click at [54, 700] on p at bounding box center [128, 708] width 212 height 18
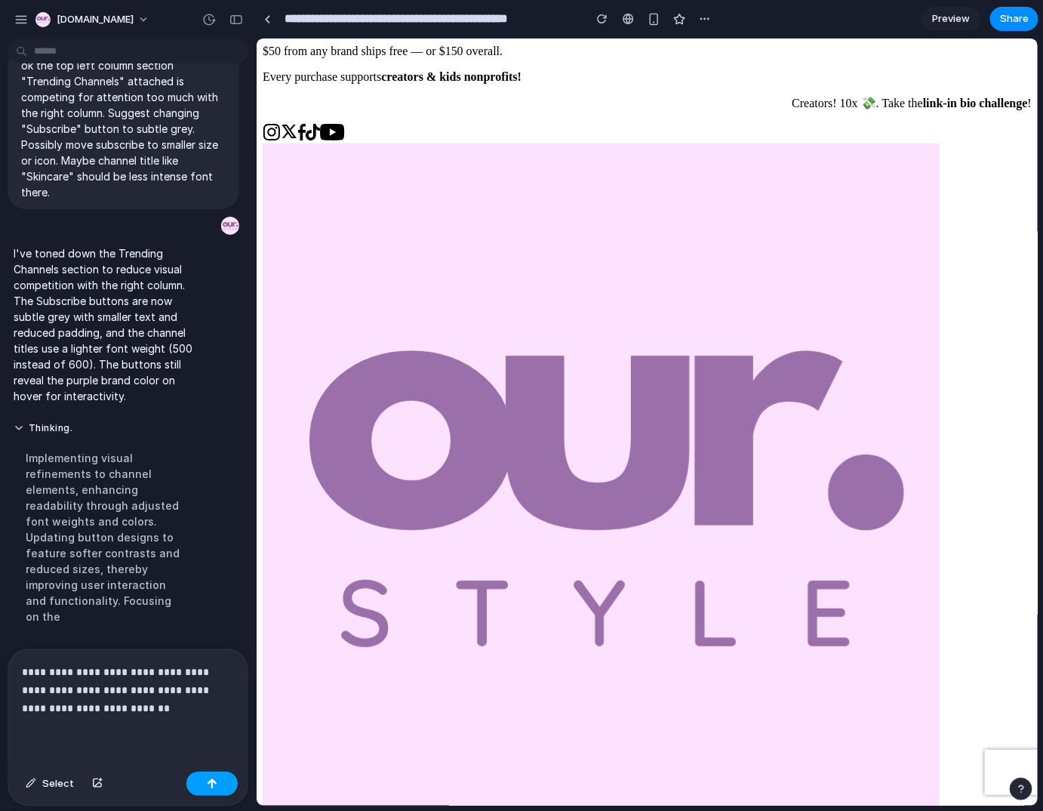
click at [210, 780] on div "button" at bounding box center [212, 783] width 11 height 11
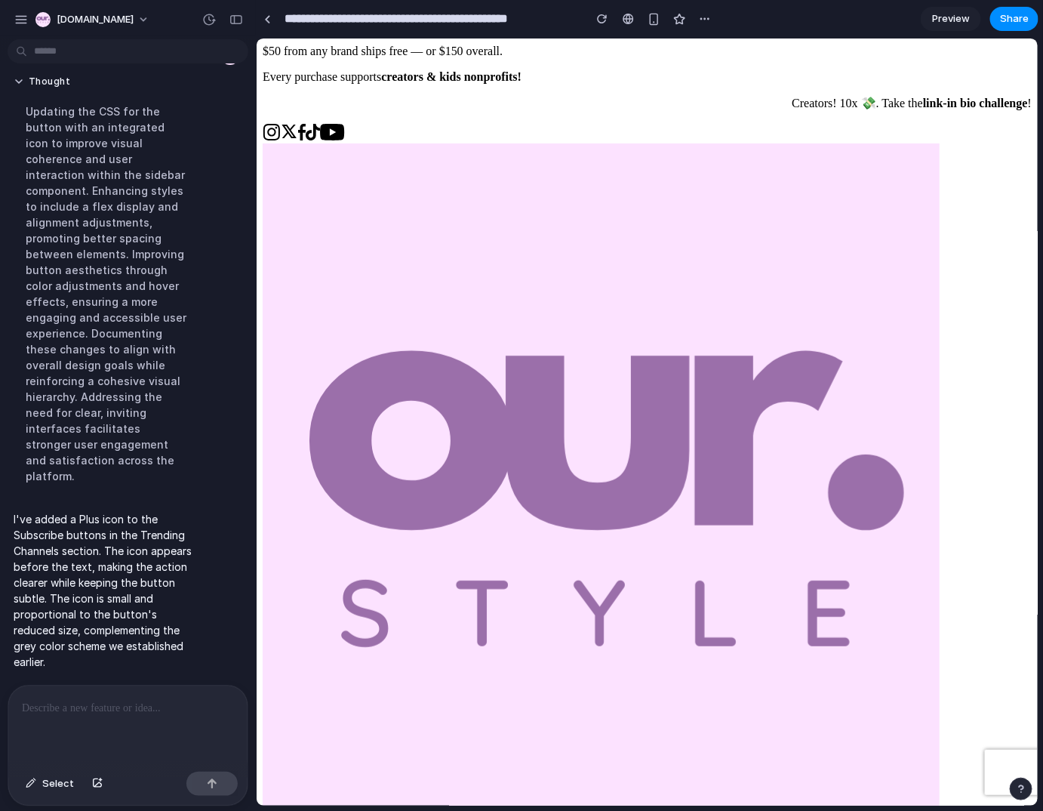
scroll to position [835, 0]
click at [91, 706] on p at bounding box center [125, 708] width 207 height 18
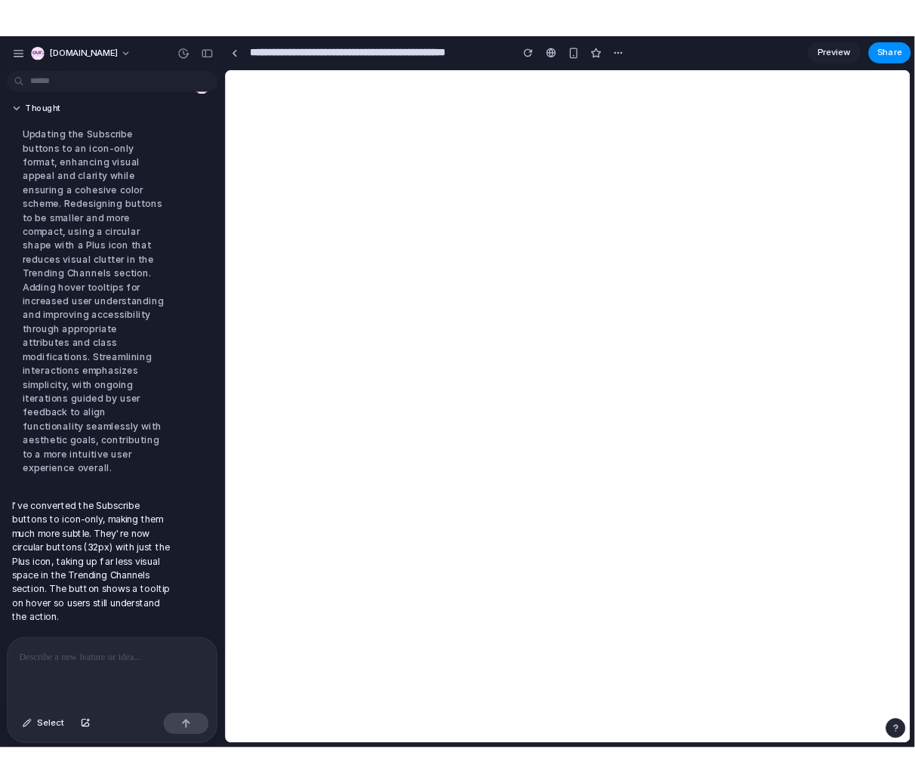
scroll to position [0, 0]
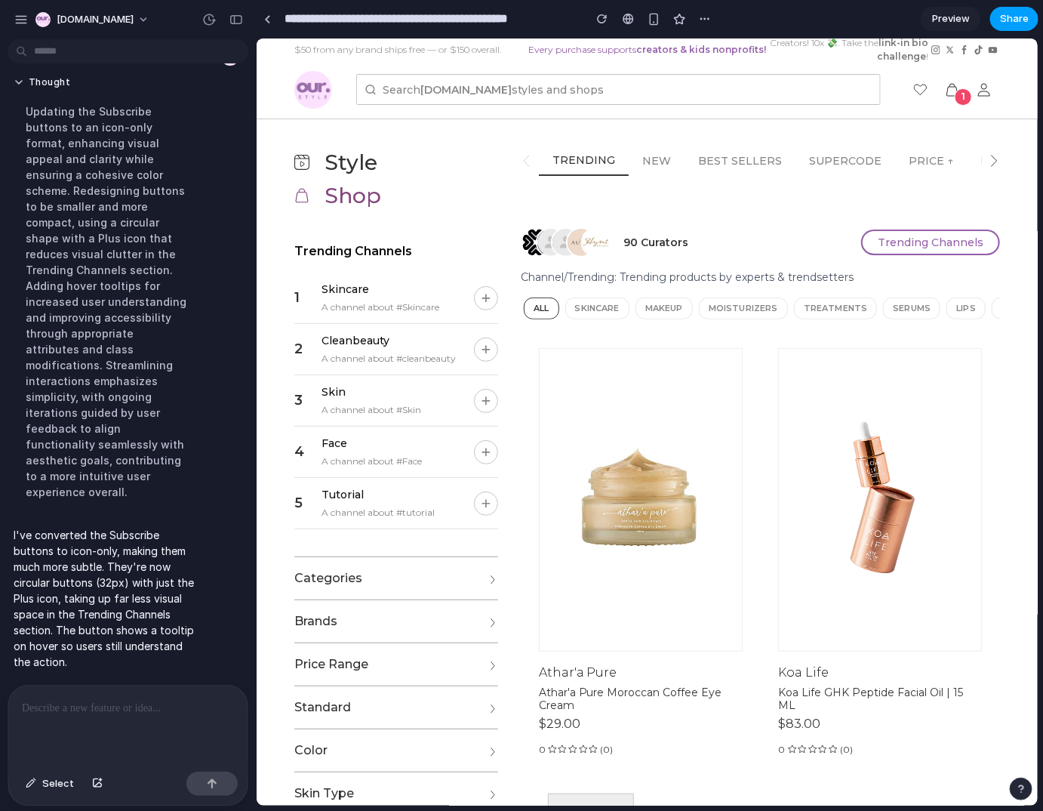
click at [1004, 19] on span "Share" at bounding box center [1014, 18] width 29 height 15
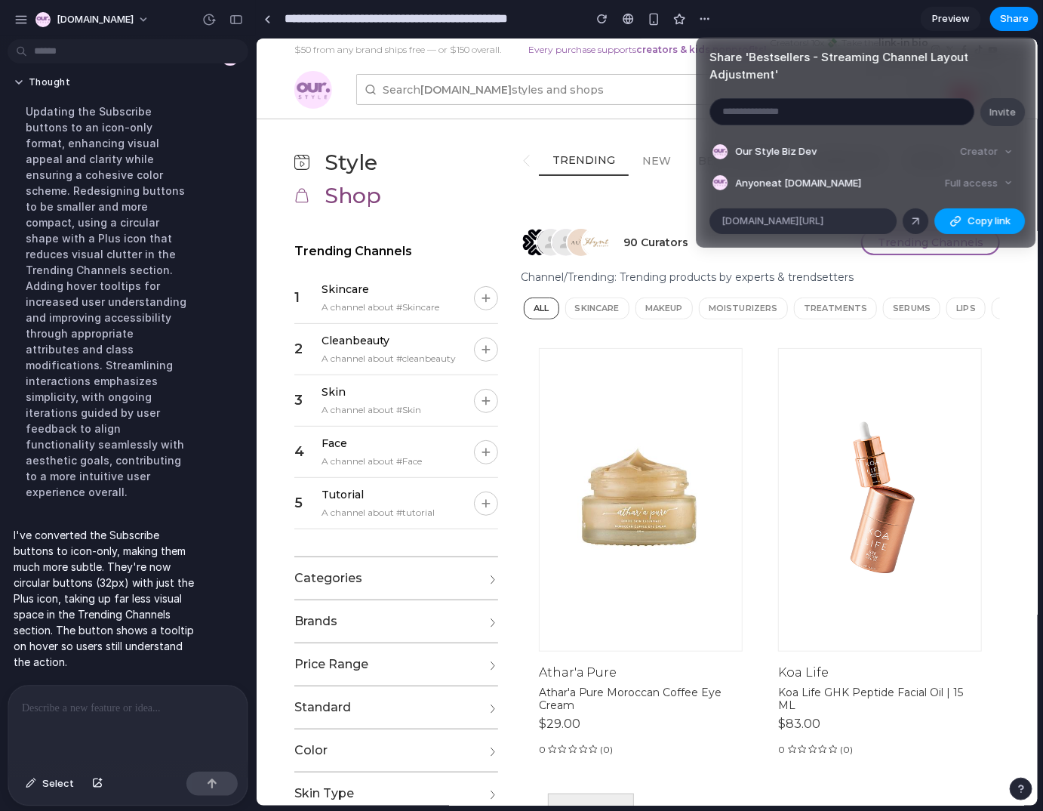
click at [983, 225] on span "Copy link" at bounding box center [989, 221] width 43 height 15
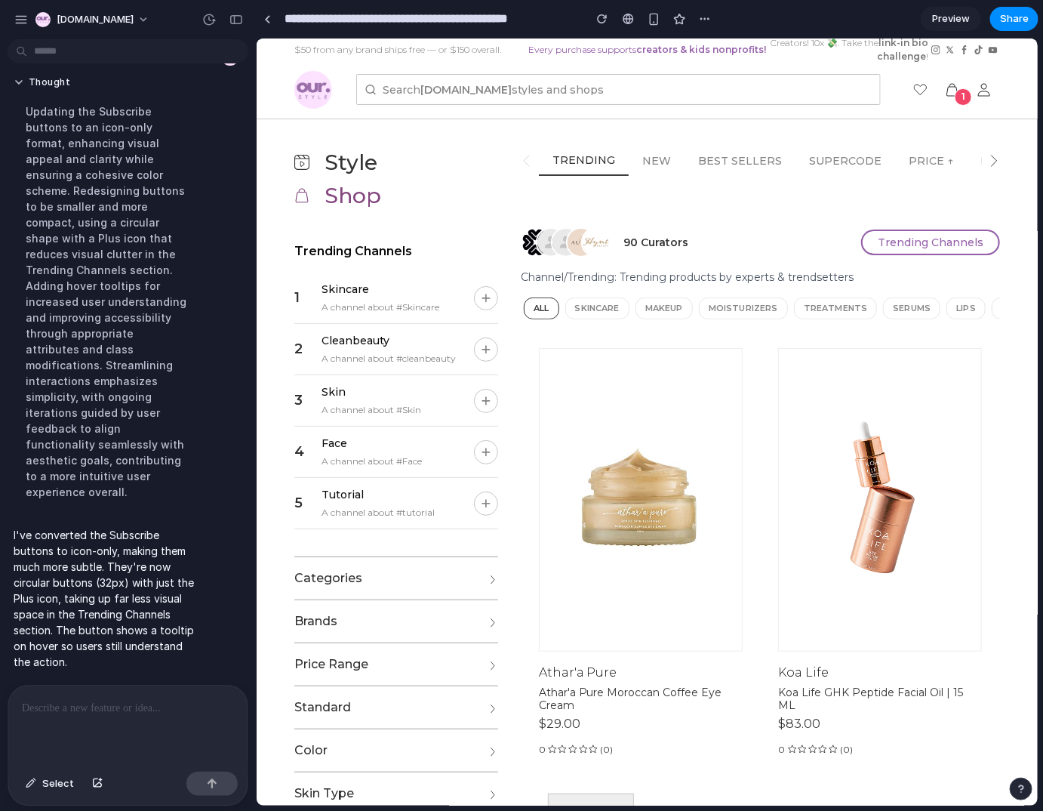
click at [590, 102] on div "Share ' Bestsellers - Streaming Channel Layout Adjustment ' Invite Our Style Bi…" at bounding box center [521, 405] width 1043 height 811
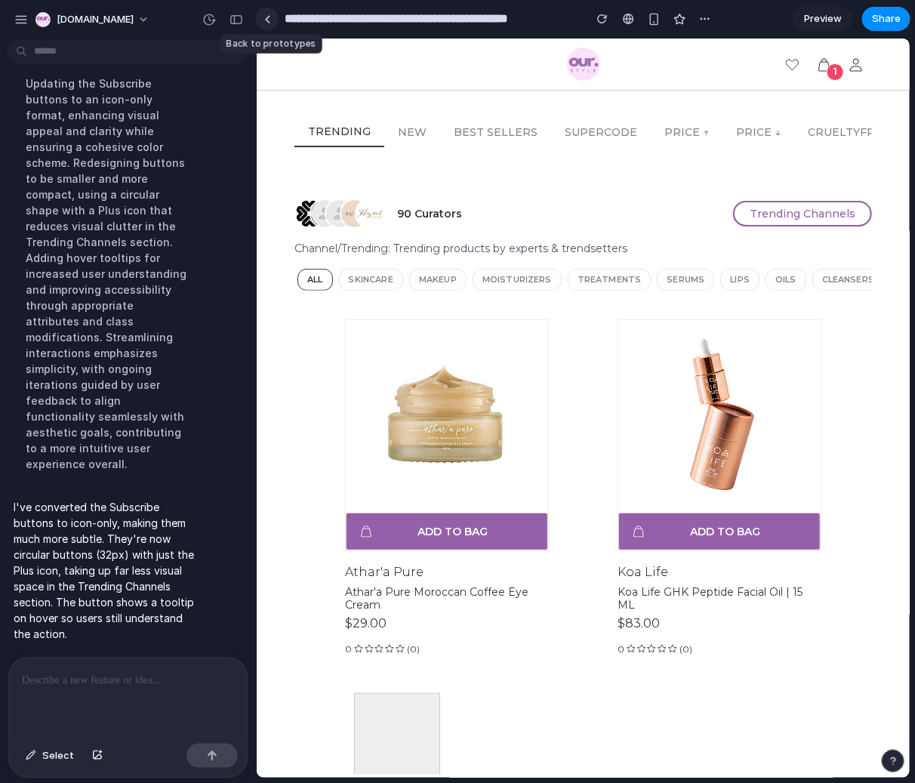
click at [265, 20] on div at bounding box center [267, 19] width 7 height 8
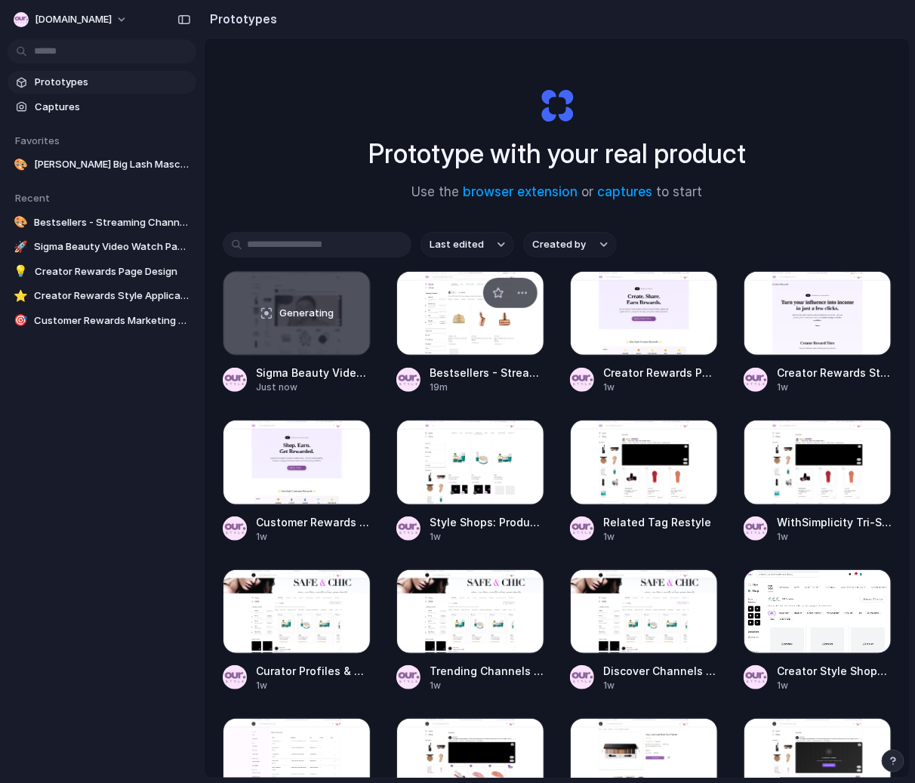
click at [461, 310] on div at bounding box center [470, 313] width 148 height 85
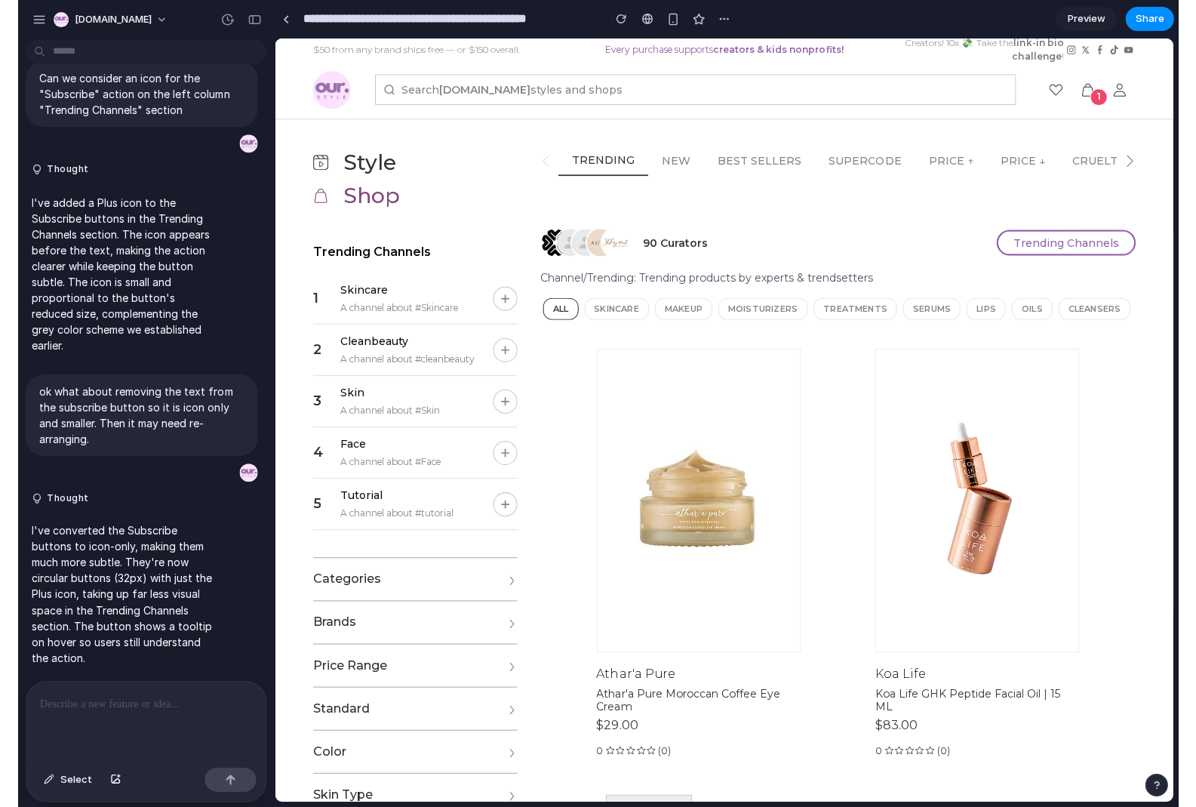
scroll to position [763, 0]
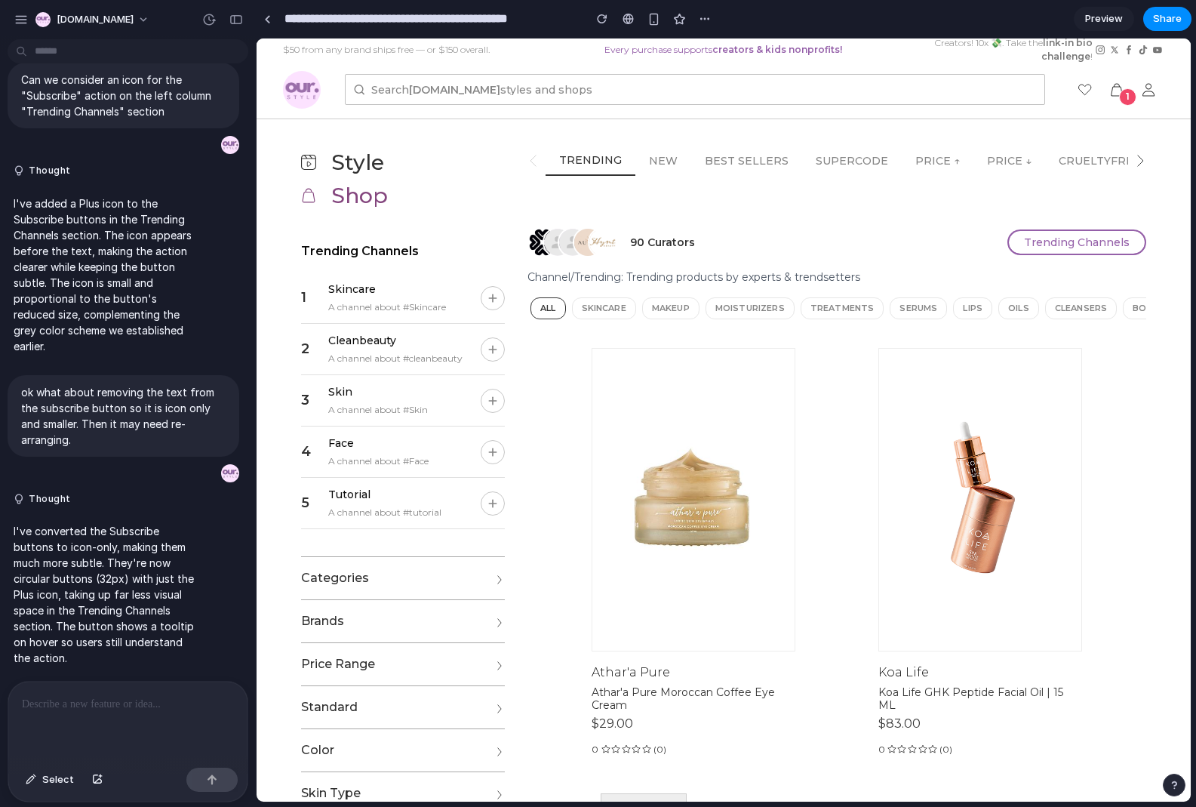
click at [30, 697] on p at bounding box center [128, 704] width 212 height 18
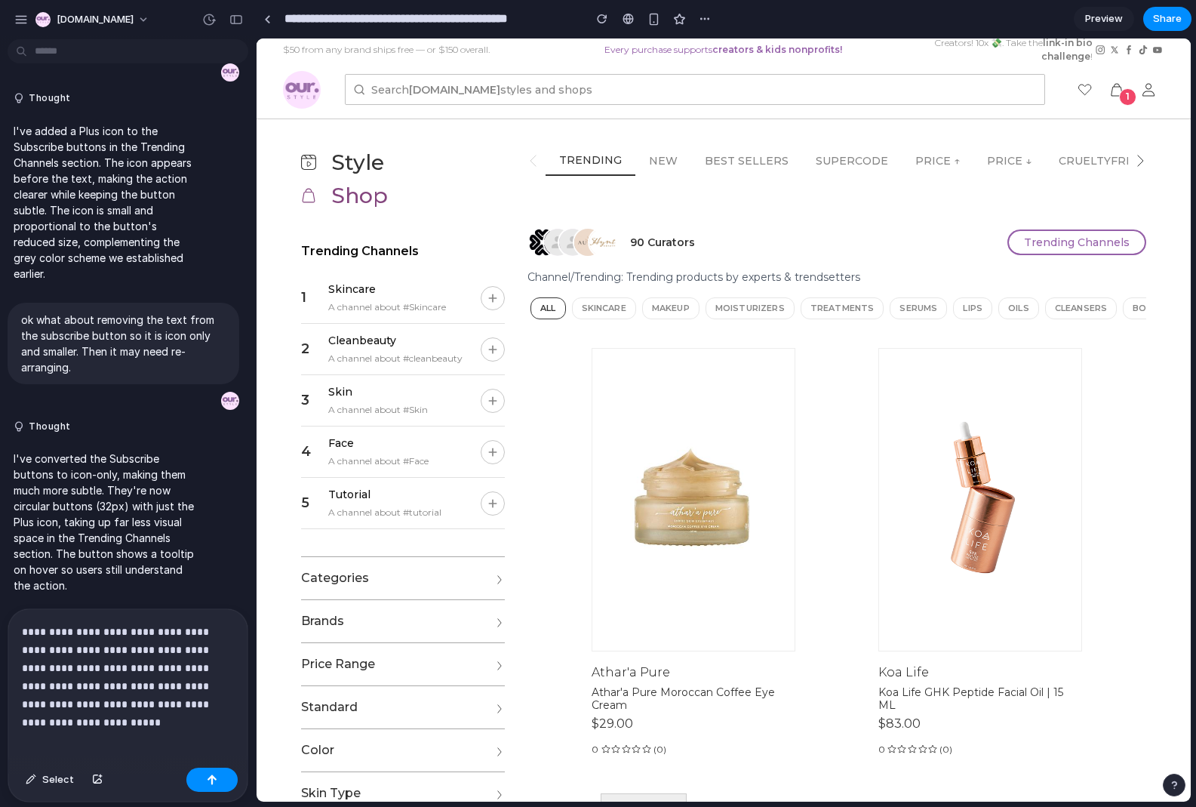
scroll to position [854, 0]
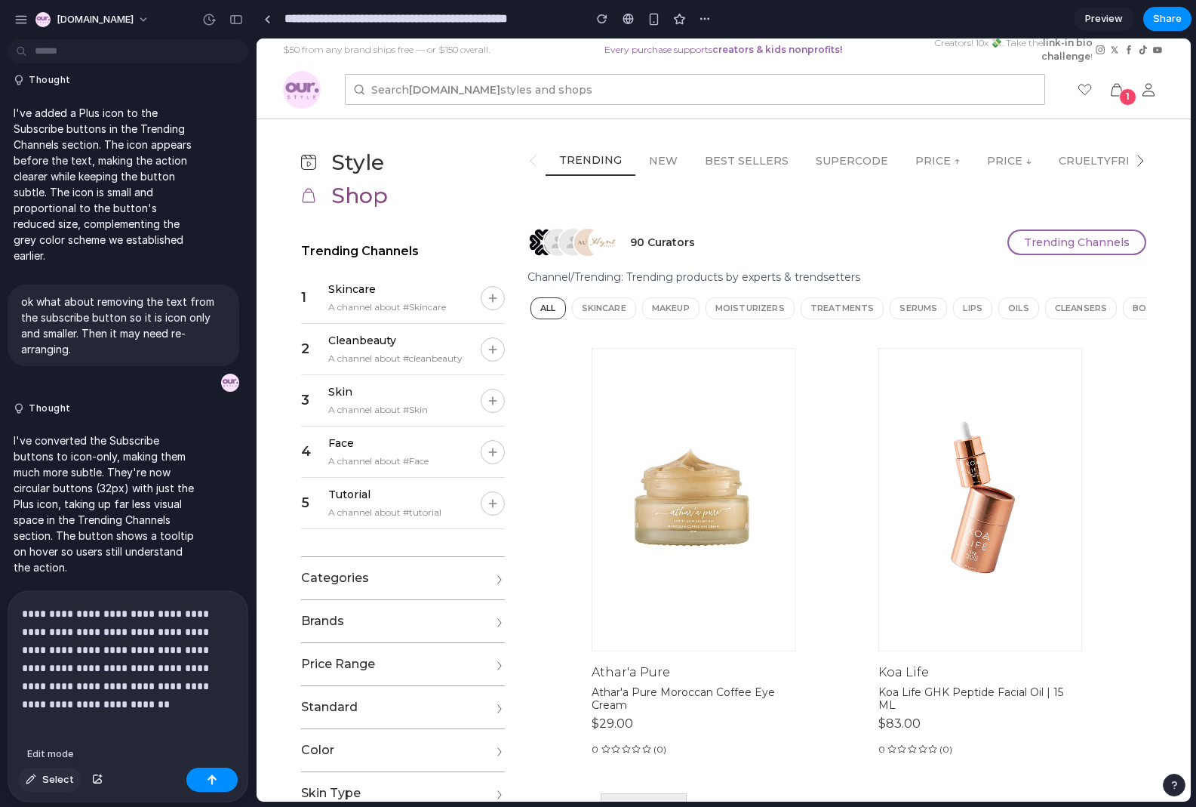
click at [62, 781] on span "Select" at bounding box center [58, 779] width 32 height 15
click at [98, 777] on div "button" at bounding box center [97, 779] width 11 height 9
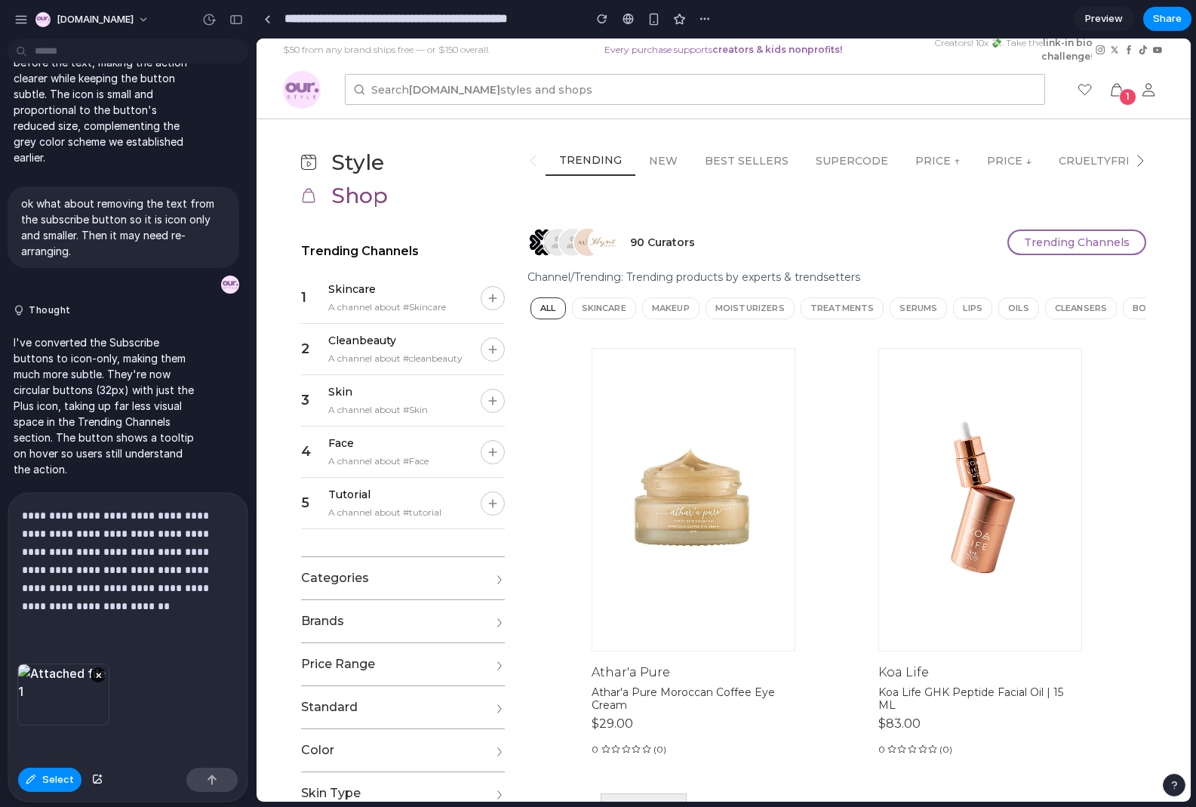
scroll to position [898, 0]
click at [210, 780] on div "button" at bounding box center [212, 779] width 11 height 11
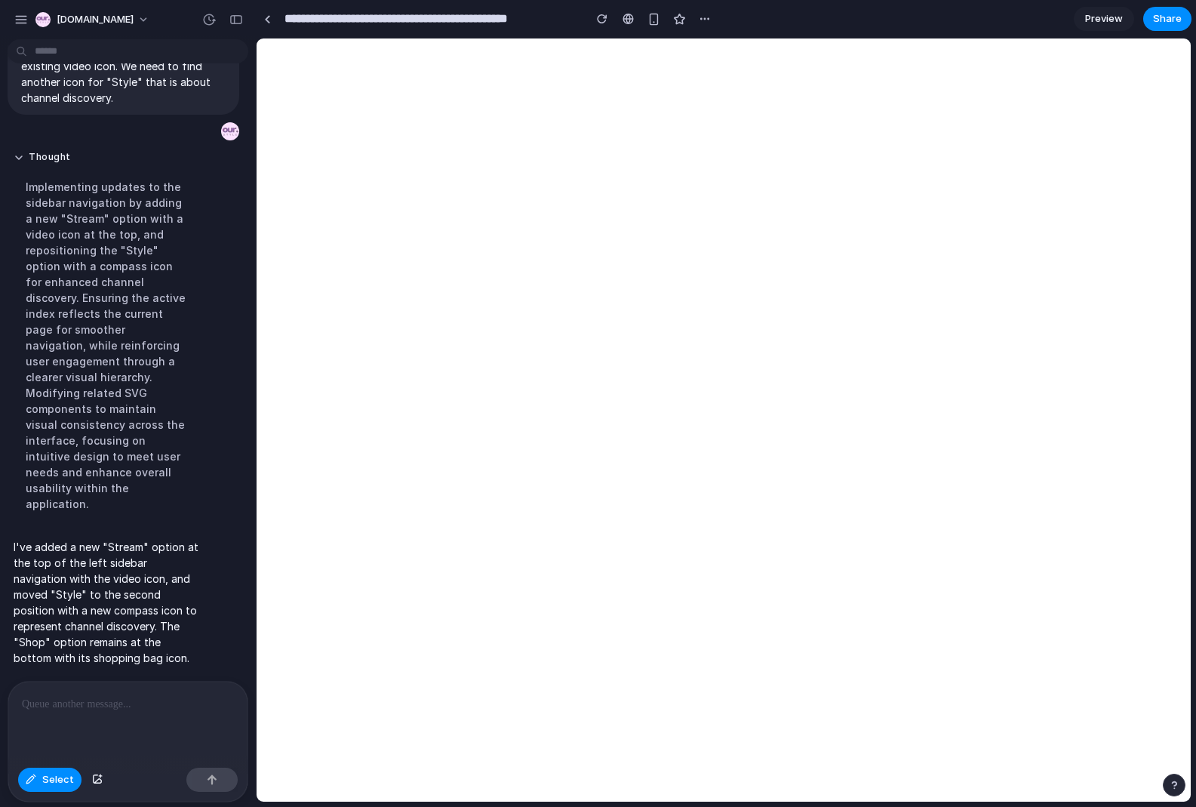
scroll to position [0, 0]
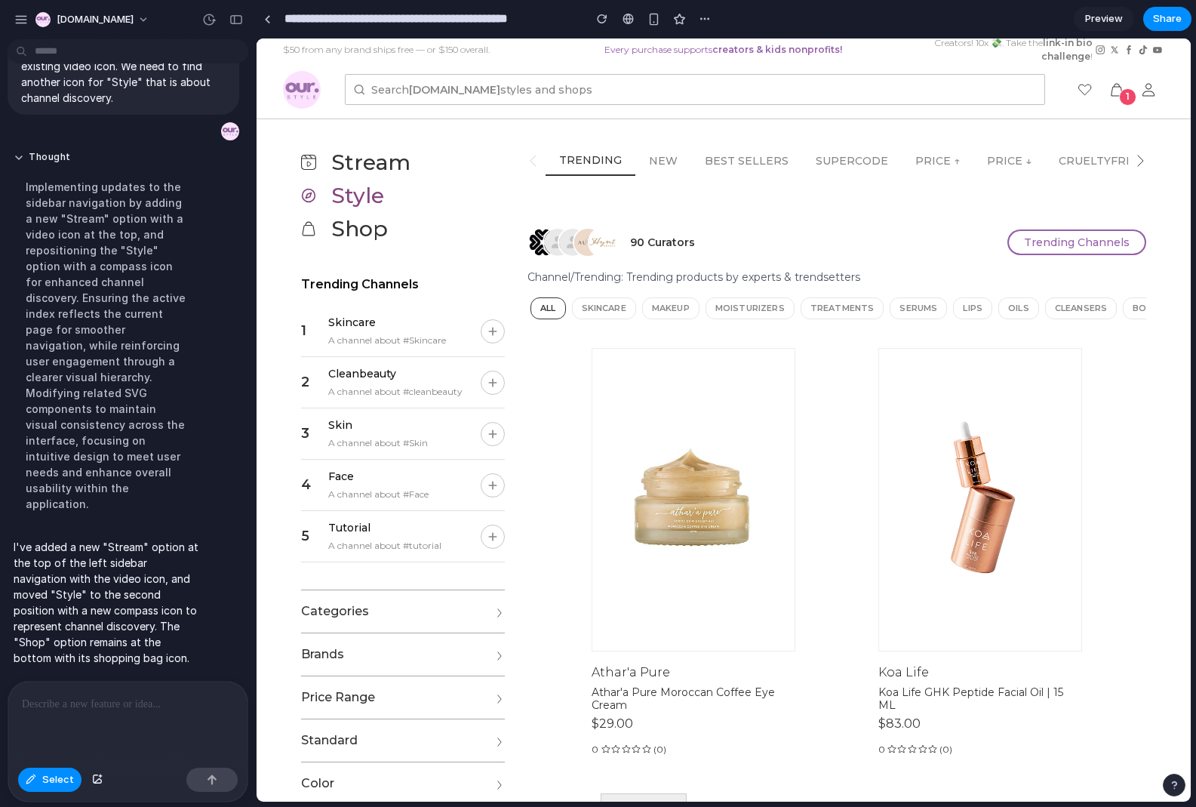
click at [108, 697] on p at bounding box center [125, 704] width 207 height 18
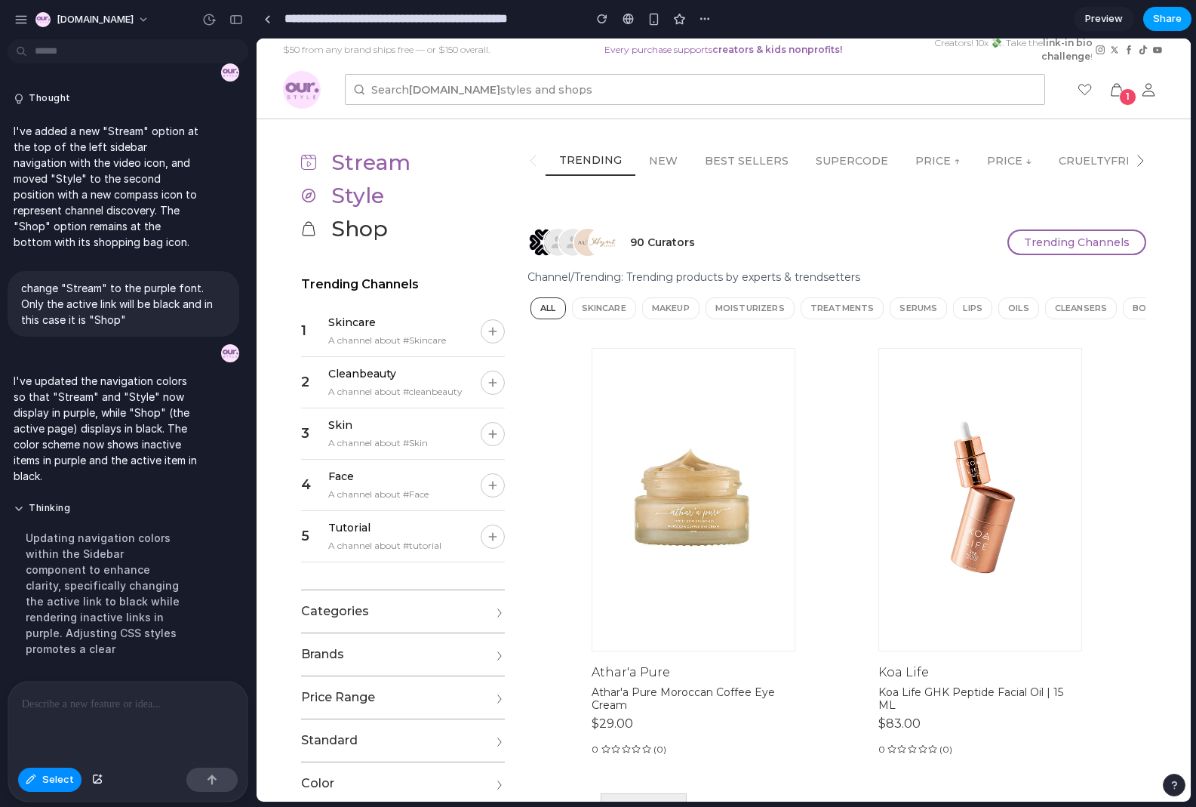
click at [1042, 18] on span "Share" at bounding box center [1167, 18] width 29 height 15
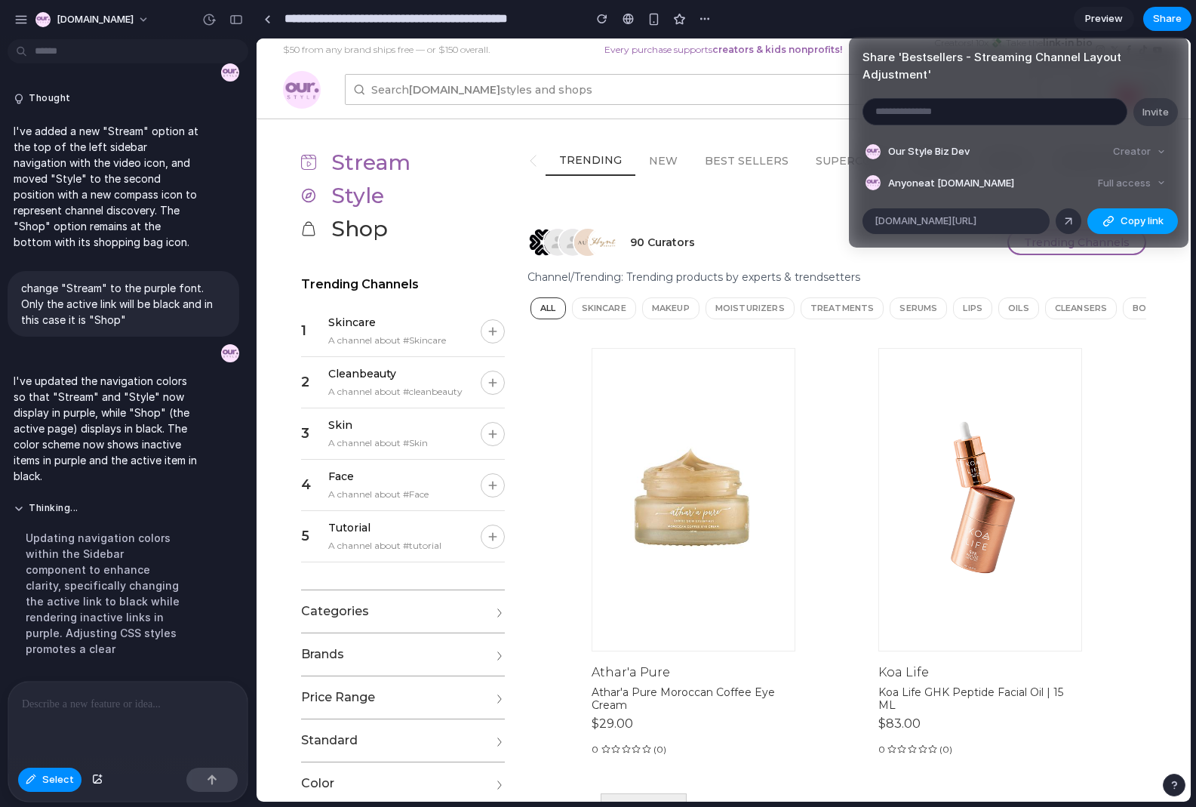
click at [1042, 214] on span "Copy link" at bounding box center [1142, 221] width 43 height 15
click at [934, 23] on div "Share ' Bestsellers - Streaming Channel Layout Adjustment ' Invite Our Style Bi…" at bounding box center [598, 403] width 1196 height 807
